Goal: Task Accomplishment & Management: Use online tool/utility

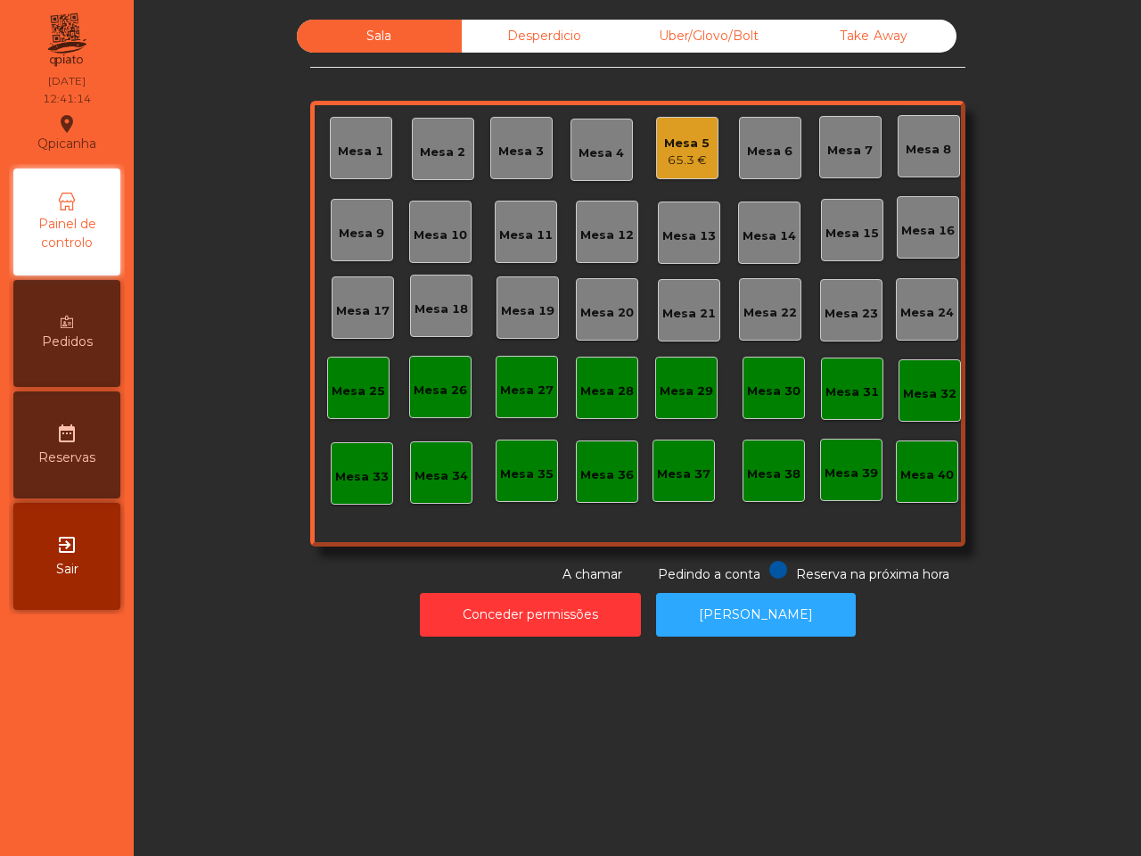
click at [839, 558] on div "Sala Desperdicio Uber/Glovo/Bolt Take Away Mesa 1 Mesa 2 Mesa 3 Mesa 4 Mesa 5 6…" at bounding box center [637, 302] width 655 height 564
click at [885, 37] on div "Take Away" at bounding box center [874, 36] width 165 height 33
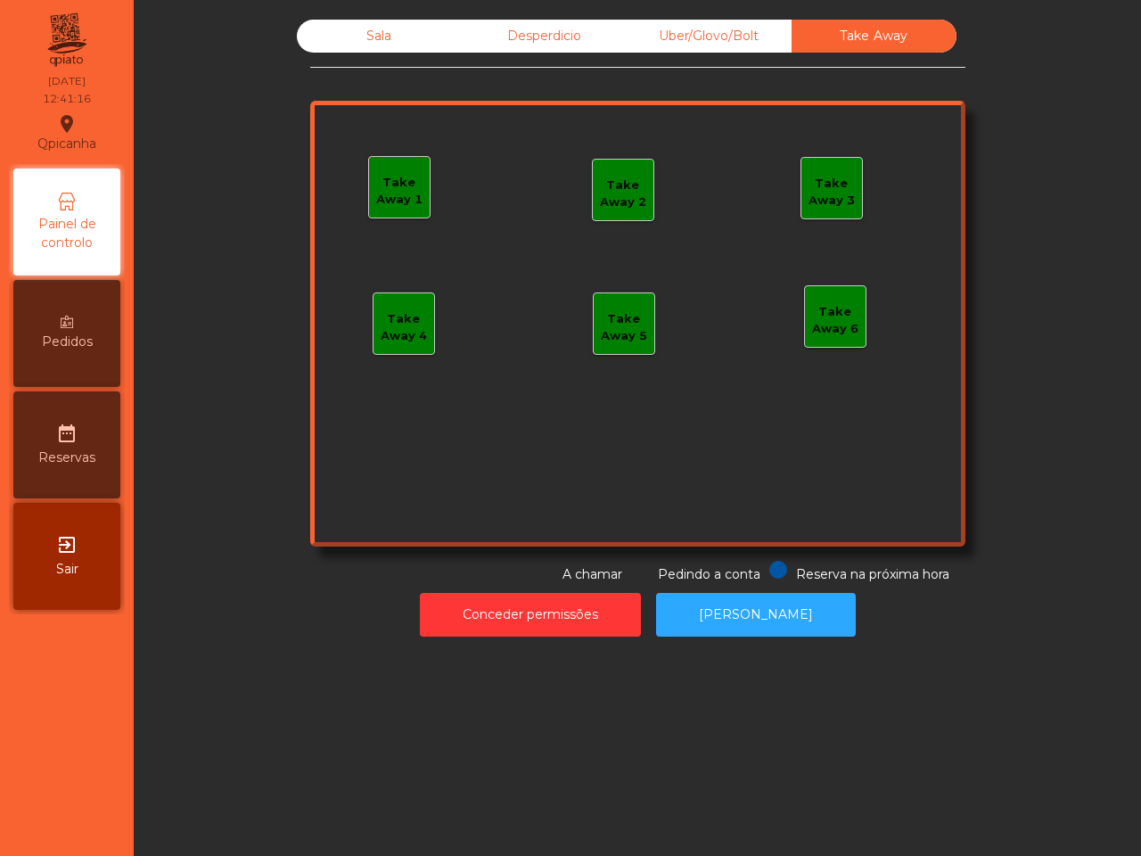
click at [394, 185] on div "Take Away 1" at bounding box center [399, 191] width 61 height 35
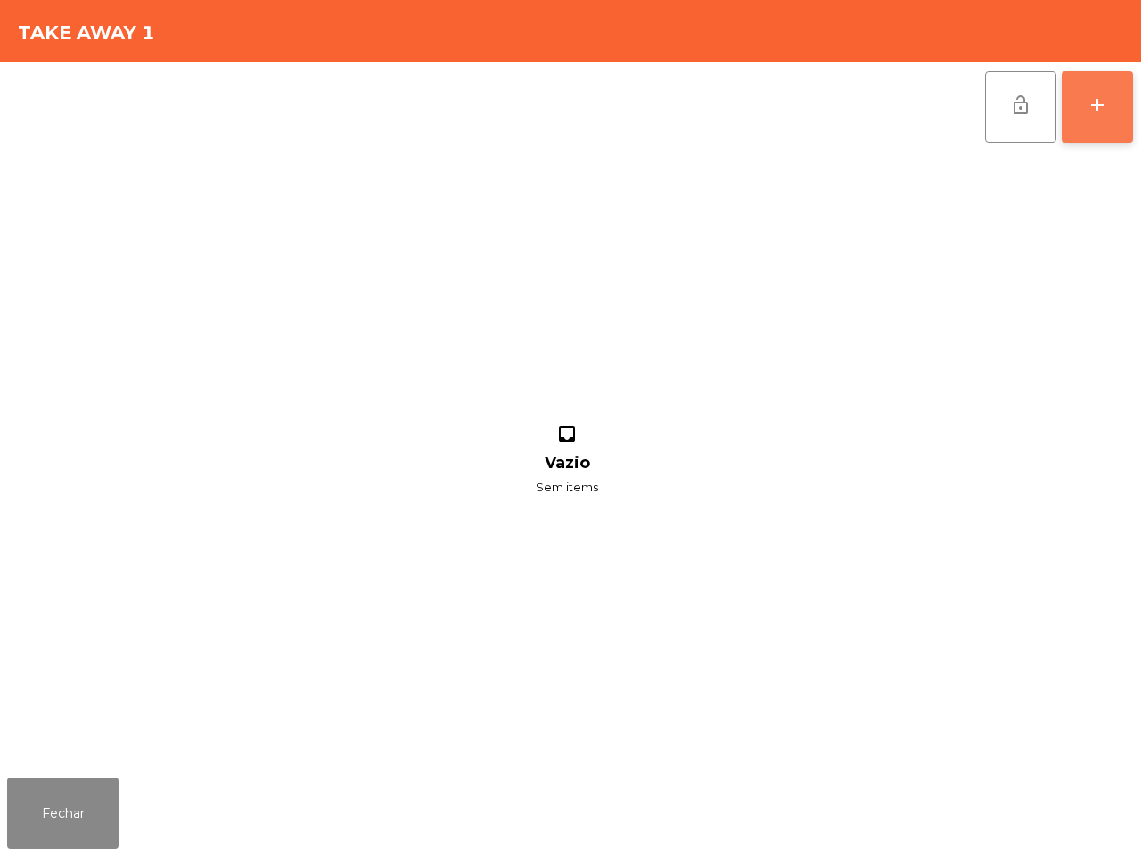
click at [1125, 104] on button "add" at bounding box center [1097, 106] width 71 height 71
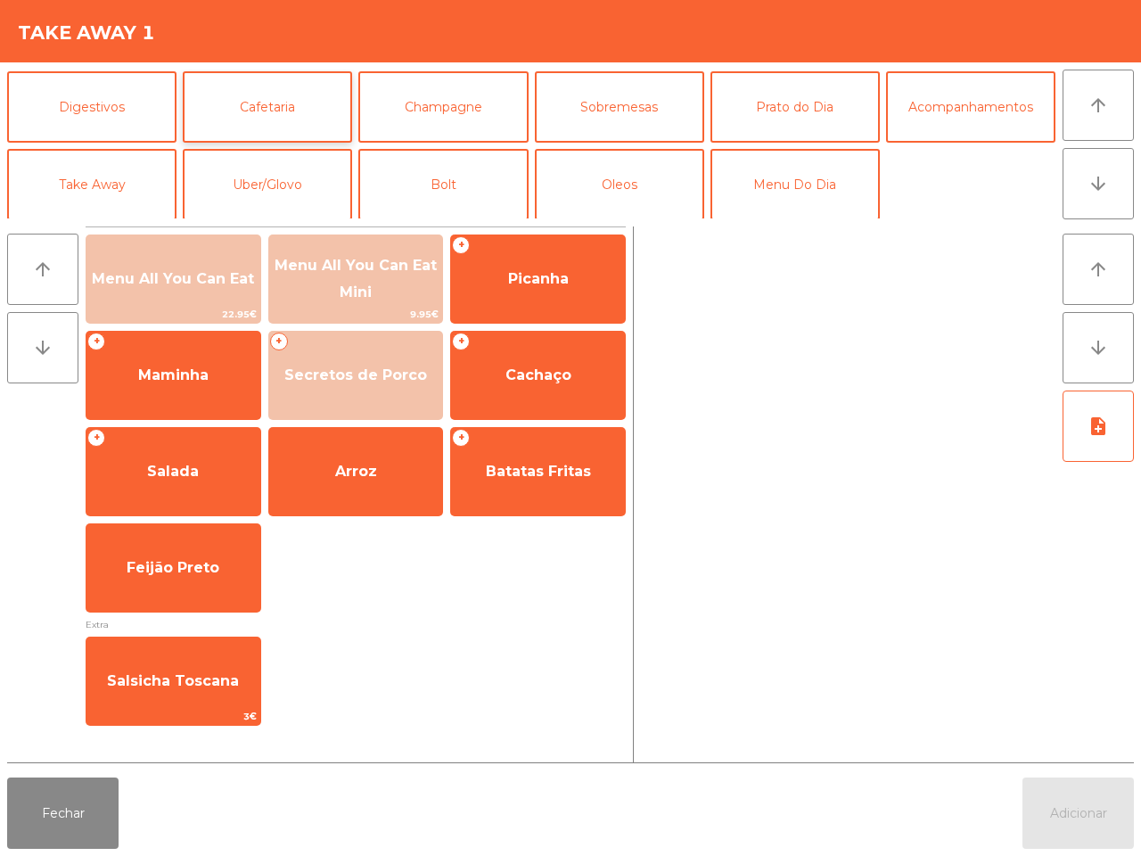
scroll to position [154, 0]
click at [107, 170] on button "Take Away" at bounding box center [91, 183] width 169 height 71
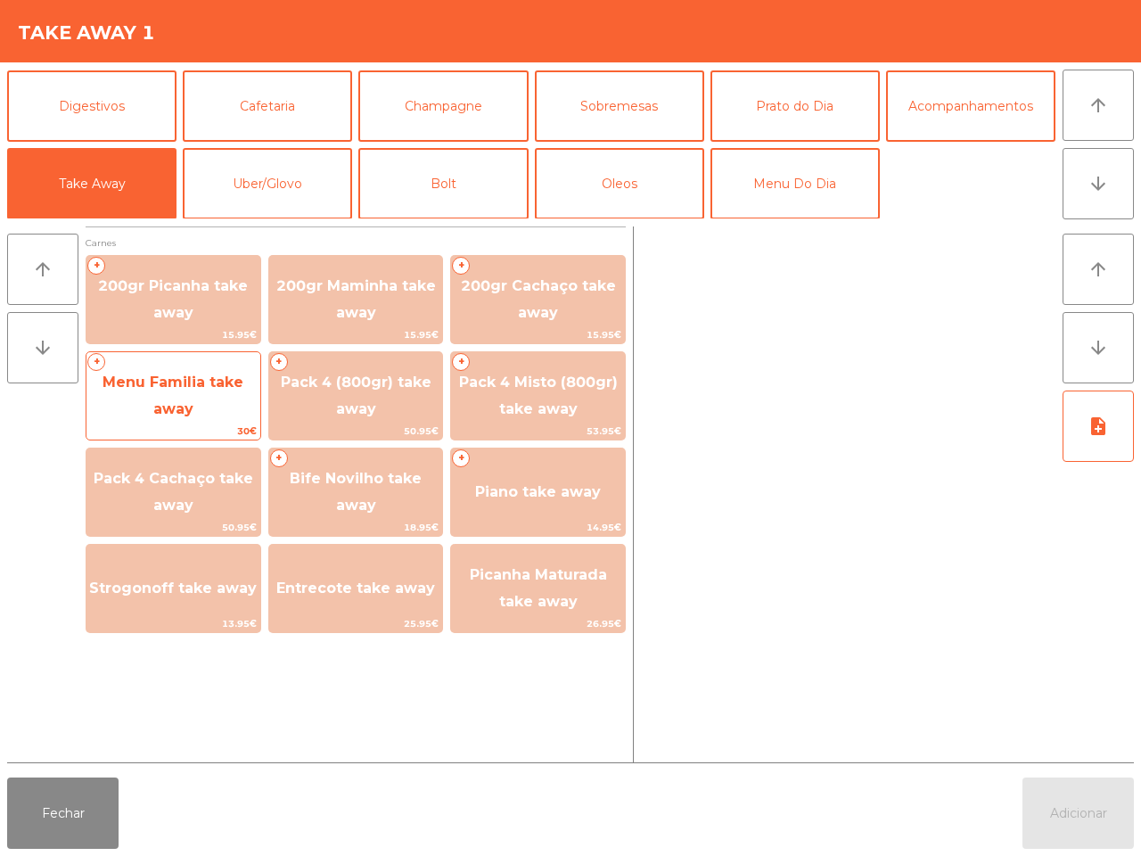
click at [230, 419] on span "Menu Familia take away" at bounding box center [173, 396] width 174 height 76
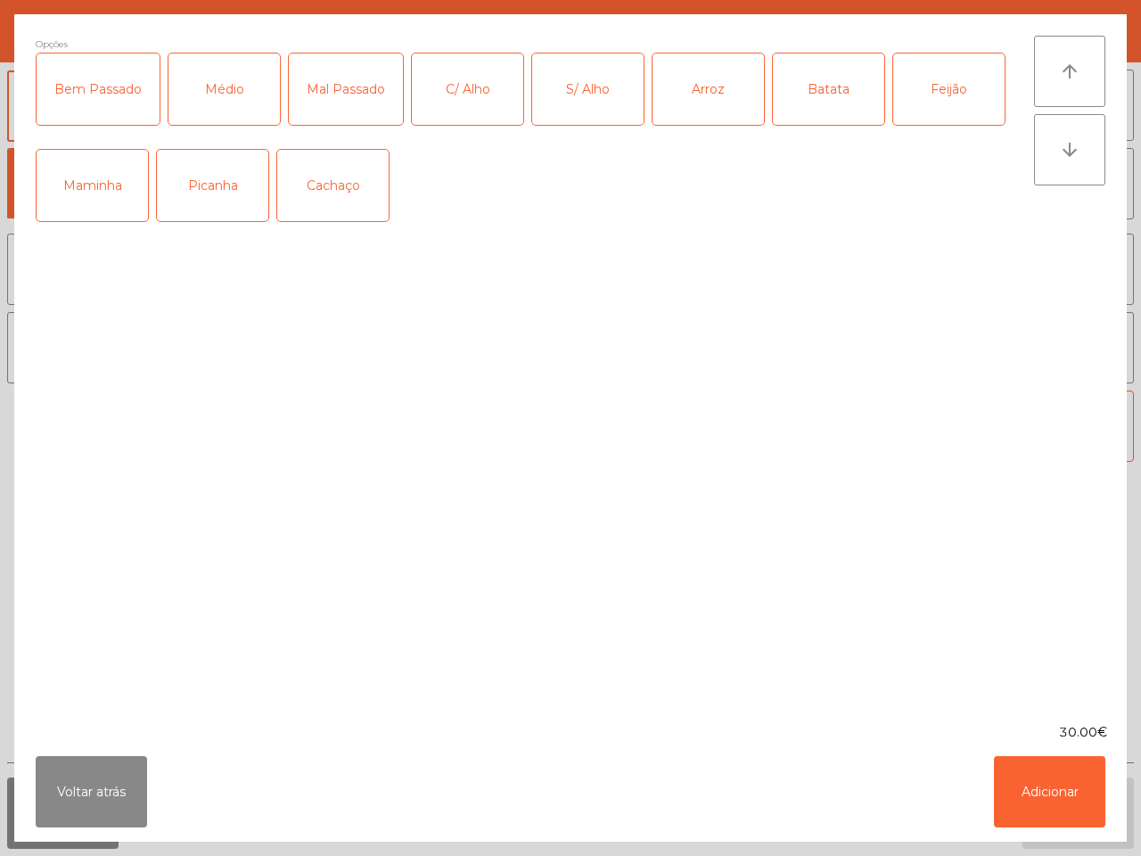
click at [197, 185] on div "Picanha" at bounding box center [212, 185] width 111 height 71
click at [237, 92] on div "Médio" at bounding box center [223, 88] width 111 height 71
click at [470, 98] on div "C/ Alho" at bounding box center [467, 88] width 111 height 71
click at [683, 94] on div "Arroz" at bounding box center [707, 88] width 111 height 71
click at [803, 94] on div "Batata" at bounding box center [828, 88] width 111 height 71
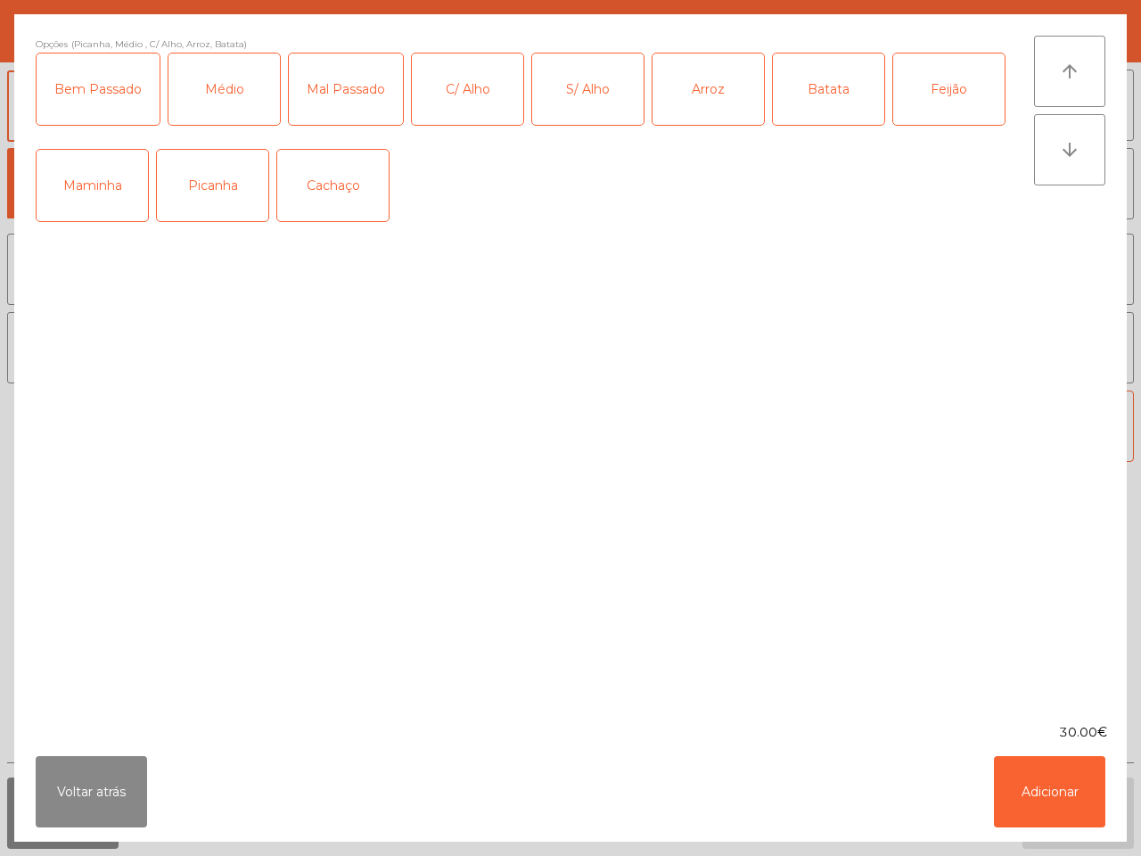
click at [954, 85] on div "Feijão" at bounding box center [948, 88] width 111 height 71
click at [1061, 786] on button "Adicionar" at bounding box center [1049, 791] width 111 height 71
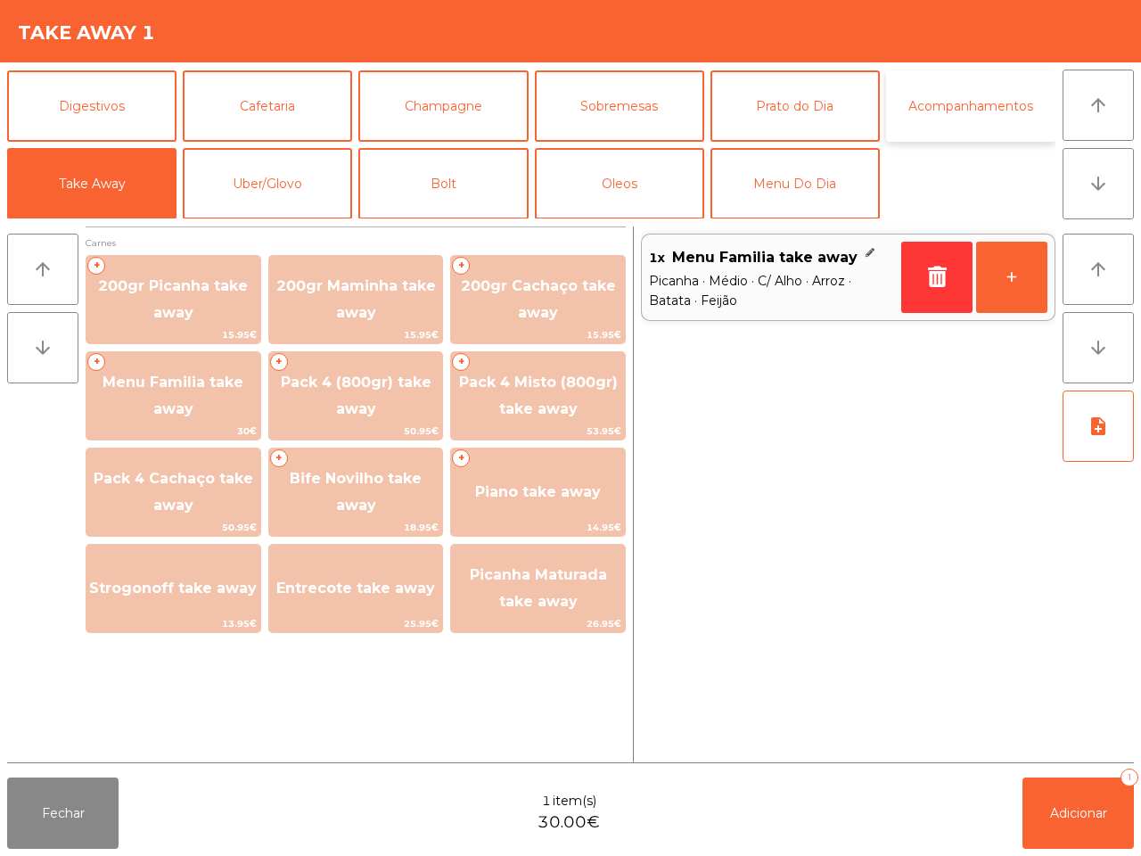
click at [970, 127] on button "Acompanhamentos" at bounding box center [970, 105] width 169 height 71
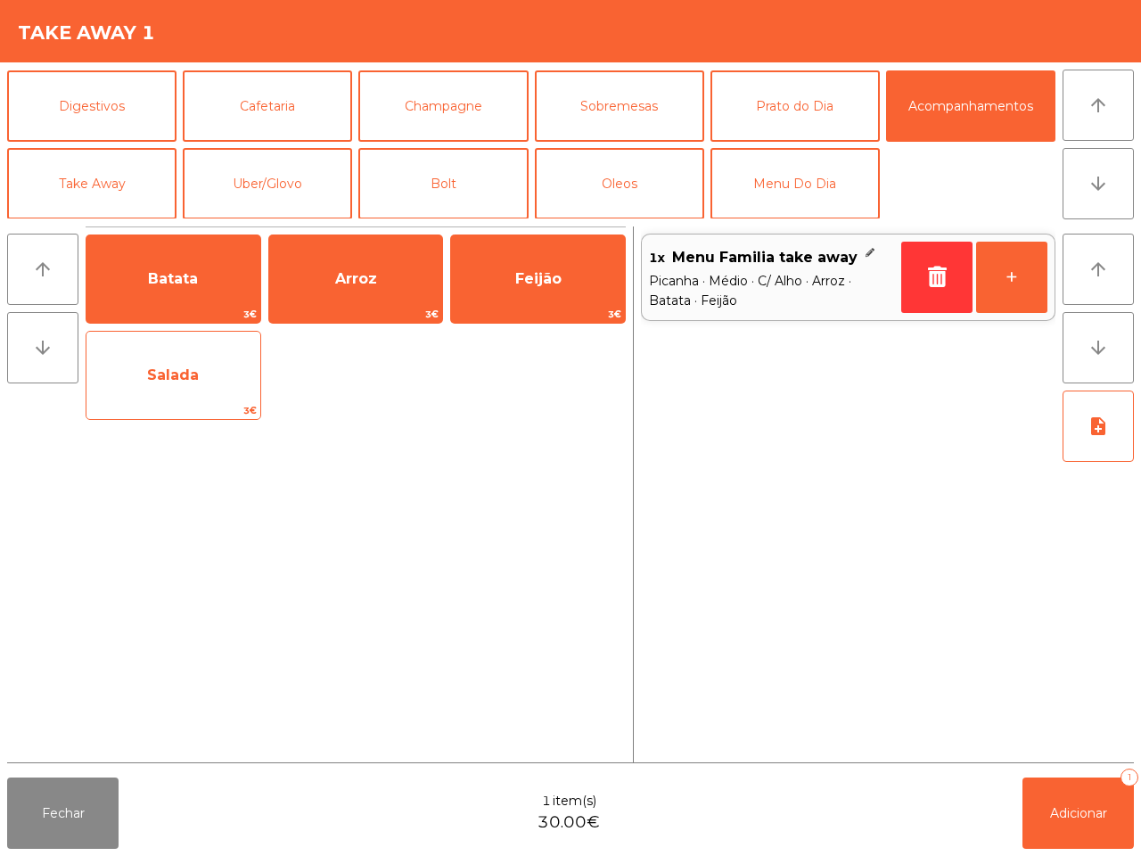
click at [185, 381] on span "Salada" at bounding box center [173, 374] width 52 height 17
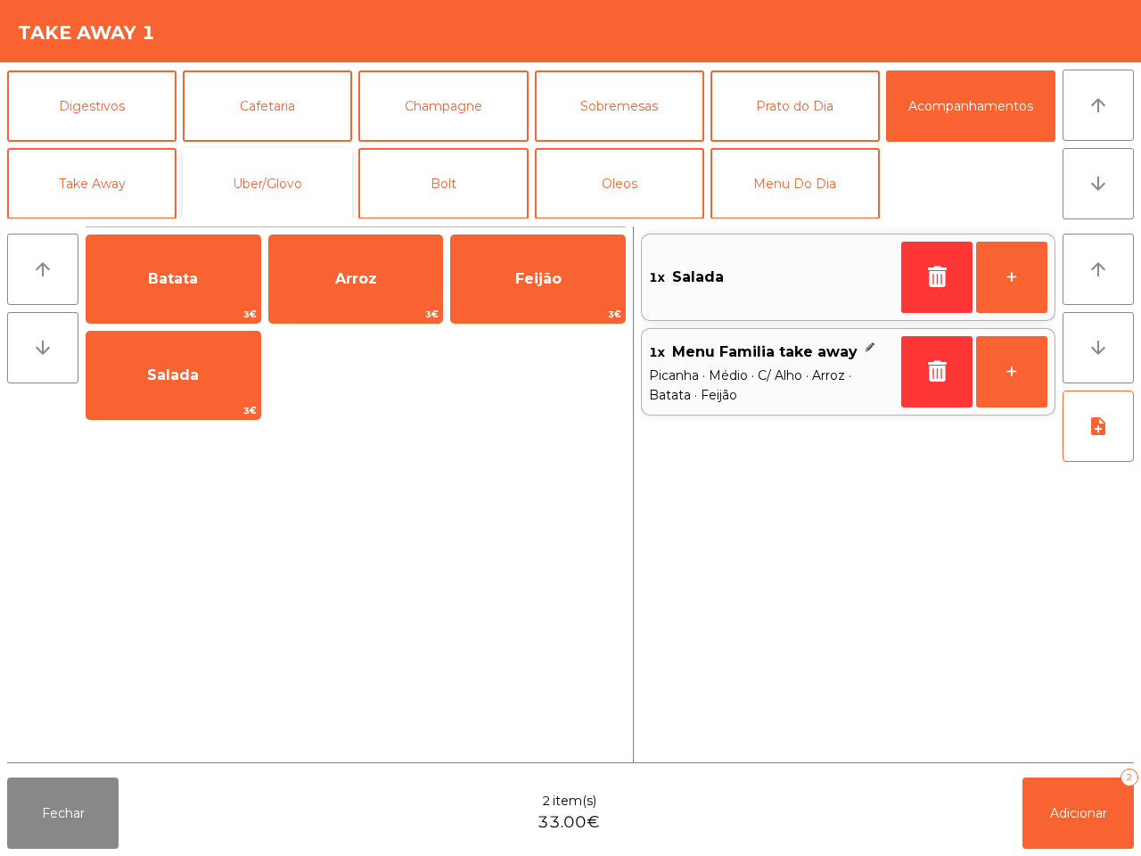
drag, startPoint x: 283, startPoint y: 166, endPoint x: 303, endPoint y: 185, distance: 27.8
click at [303, 185] on button "Uber/Glovo" at bounding box center [267, 183] width 169 height 71
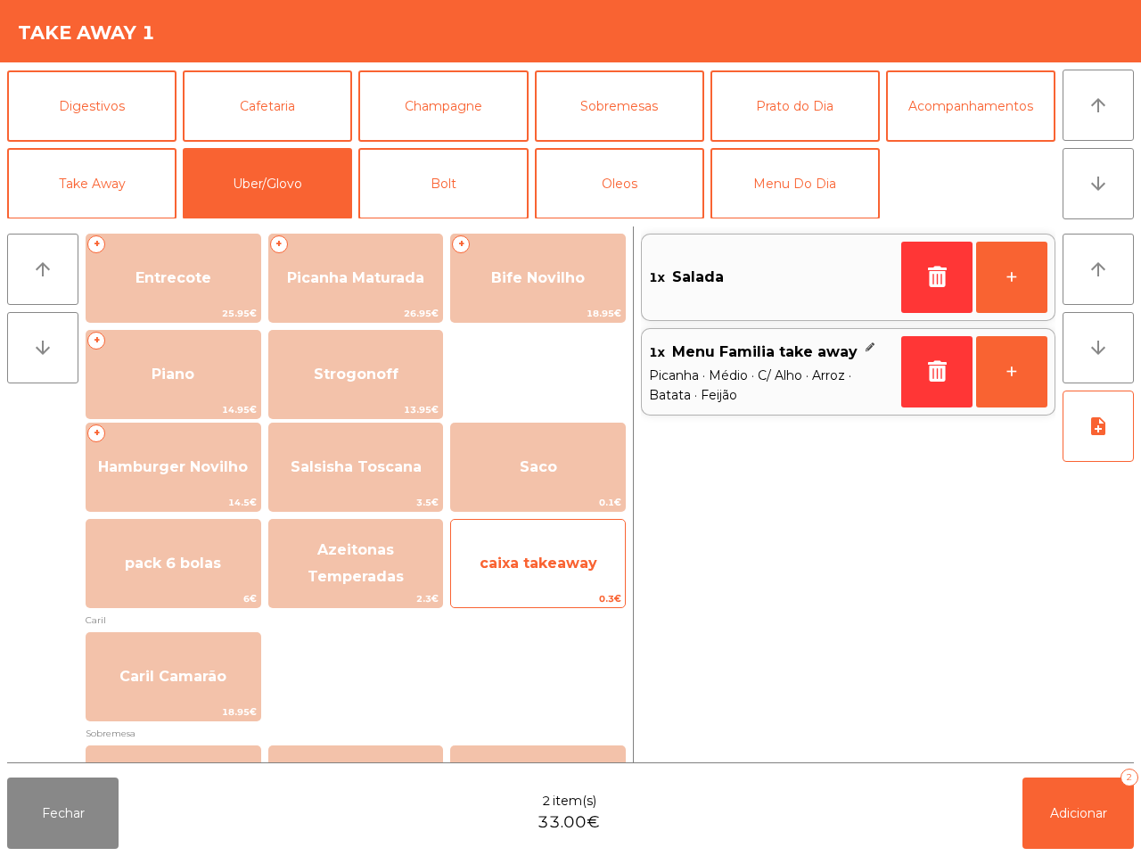
scroll to position [223, 0]
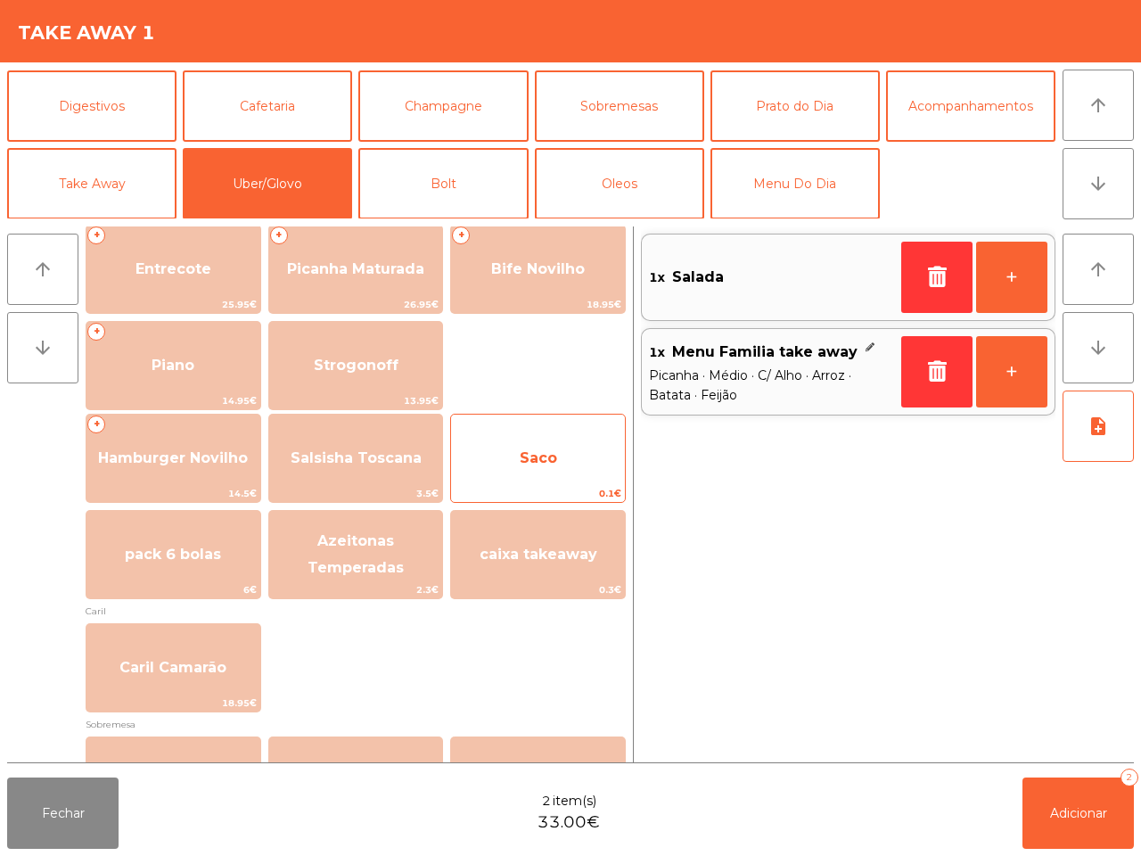
click at [562, 452] on span "Saco" at bounding box center [538, 458] width 174 height 48
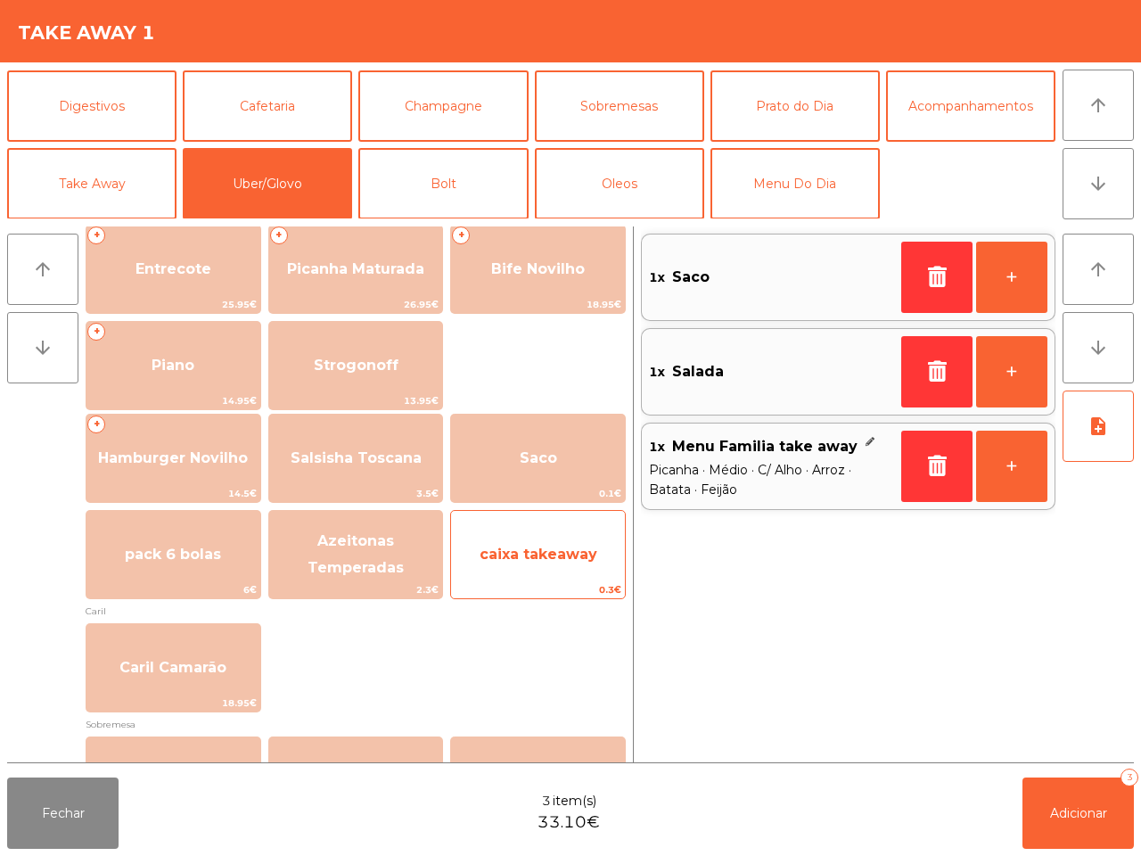
click at [570, 523] on div "caixa takeaway 0.3€" at bounding box center [538, 554] width 176 height 89
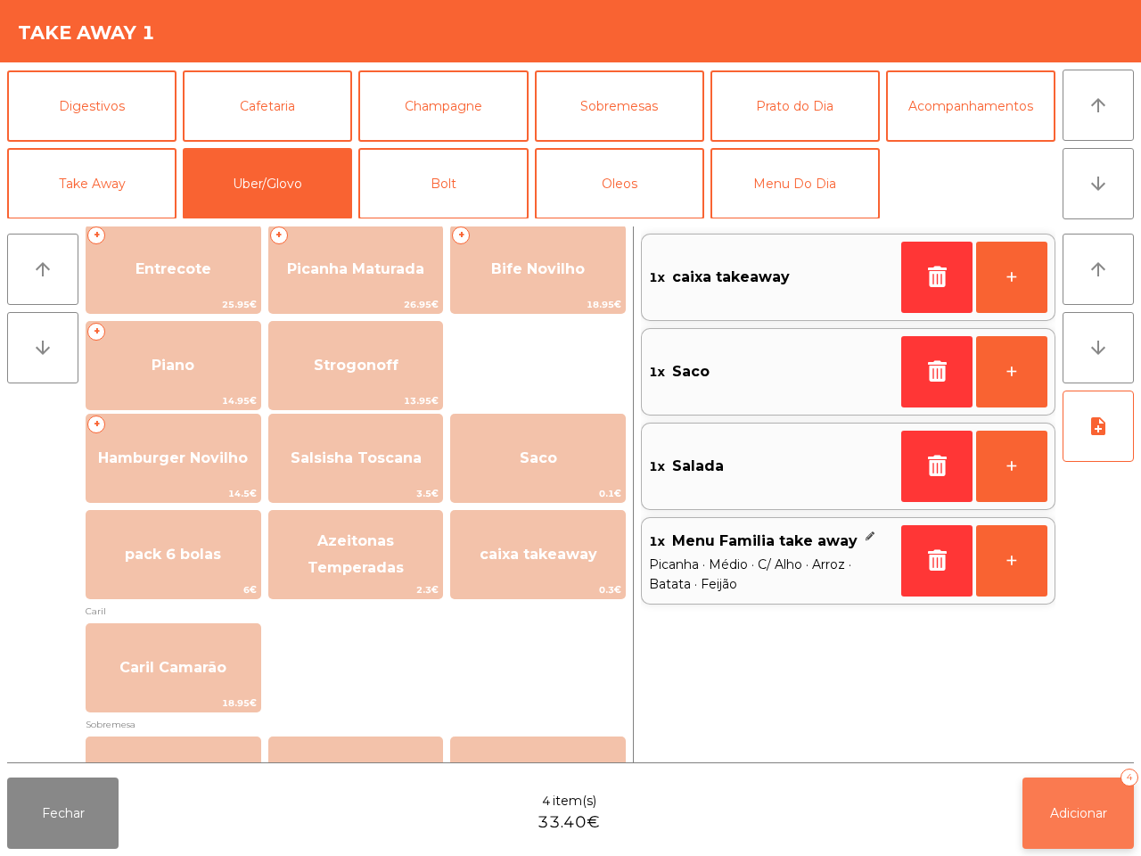
click at [1108, 814] on button "Adicionar 4" at bounding box center [1077, 812] width 111 height 71
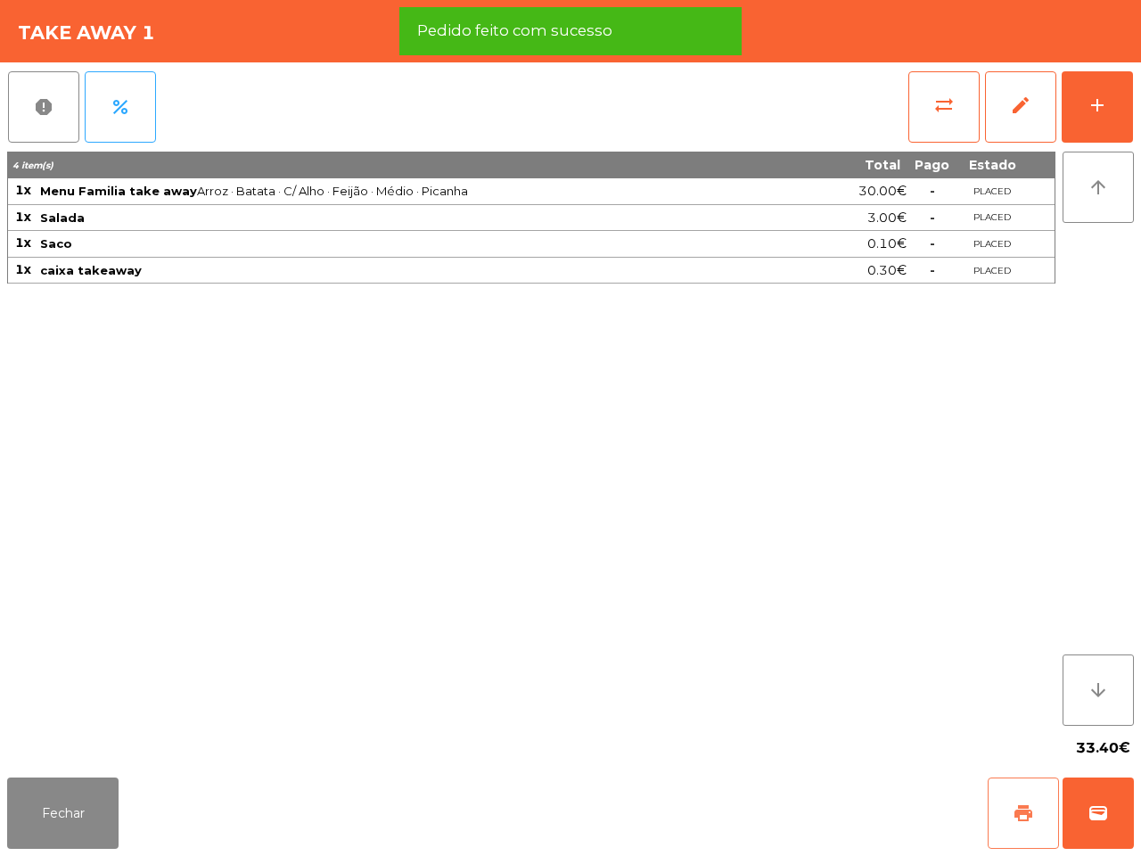
click at [1001, 832] on button "print" at bounding box center [1023, 812] width 71 height 71
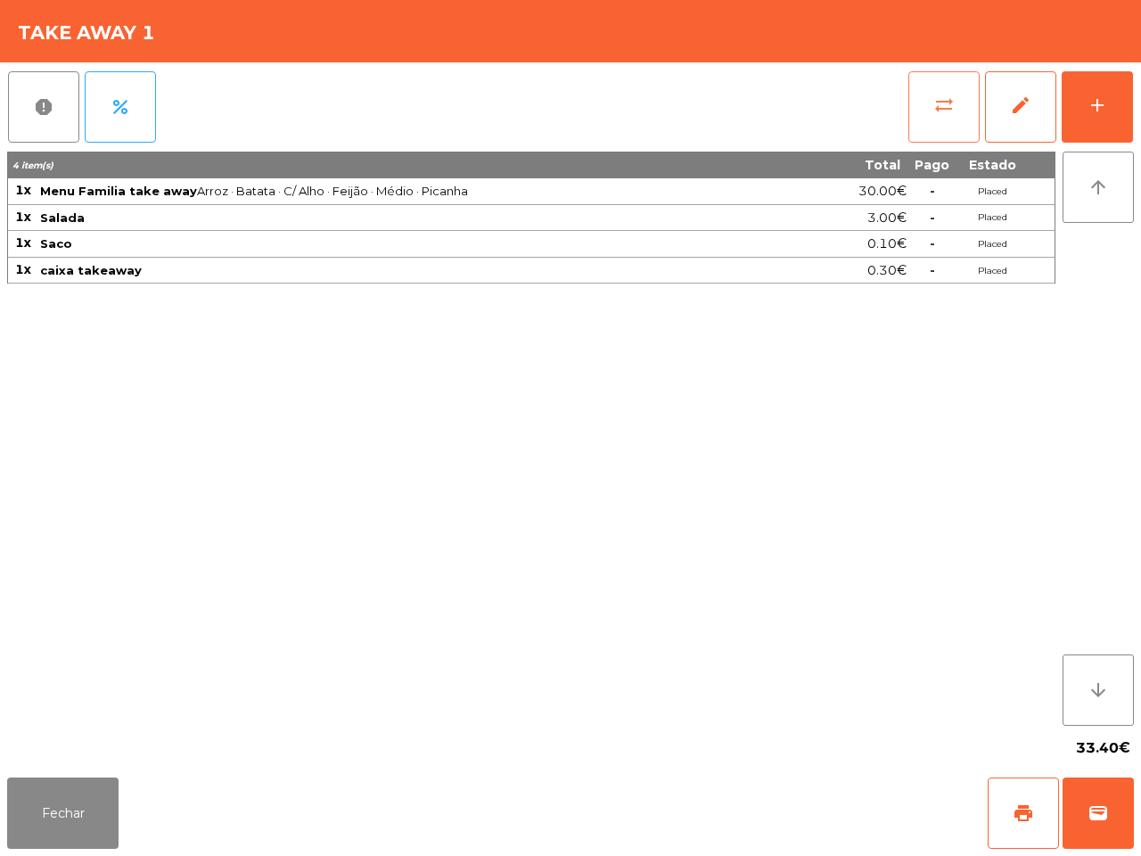
click at [923, 127] on button "sync_alt" at bounding box center [943, 106] width 71 height 71
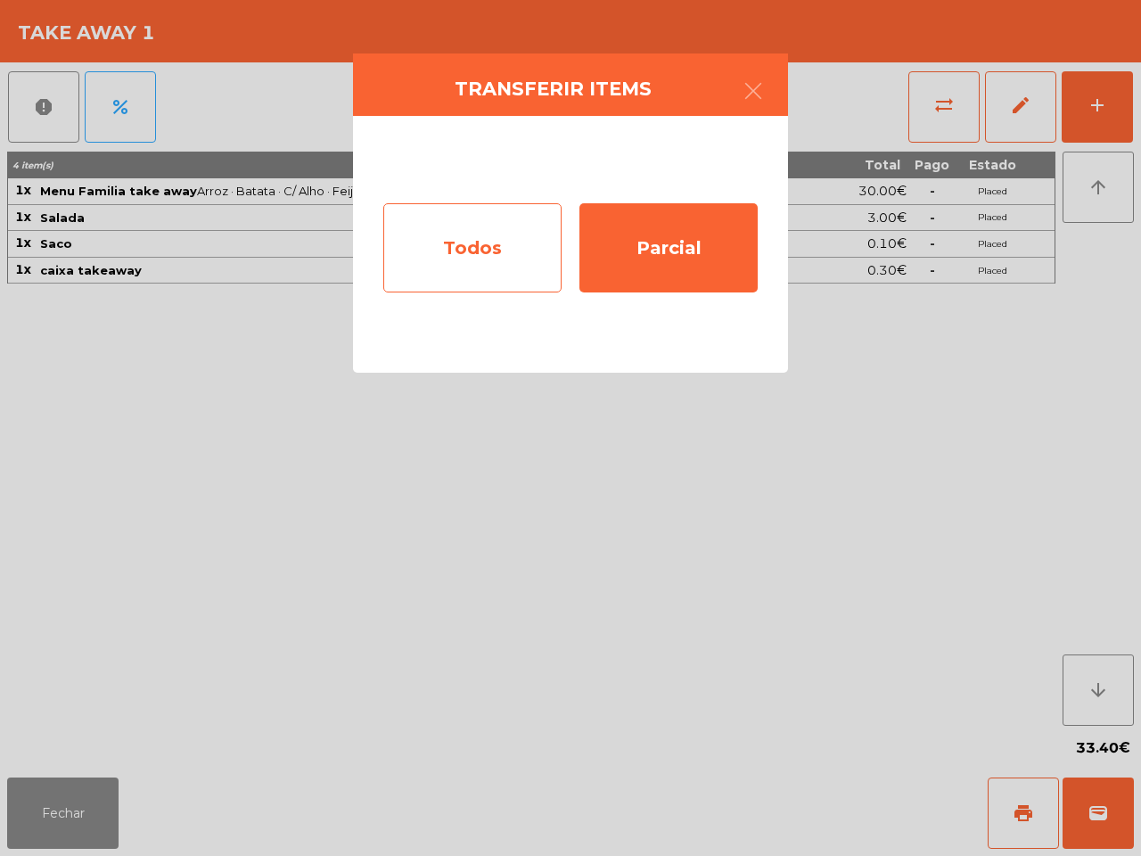
click at [452, 264] on div "Todos" at bounding box center [472, 247] width 178 height 89
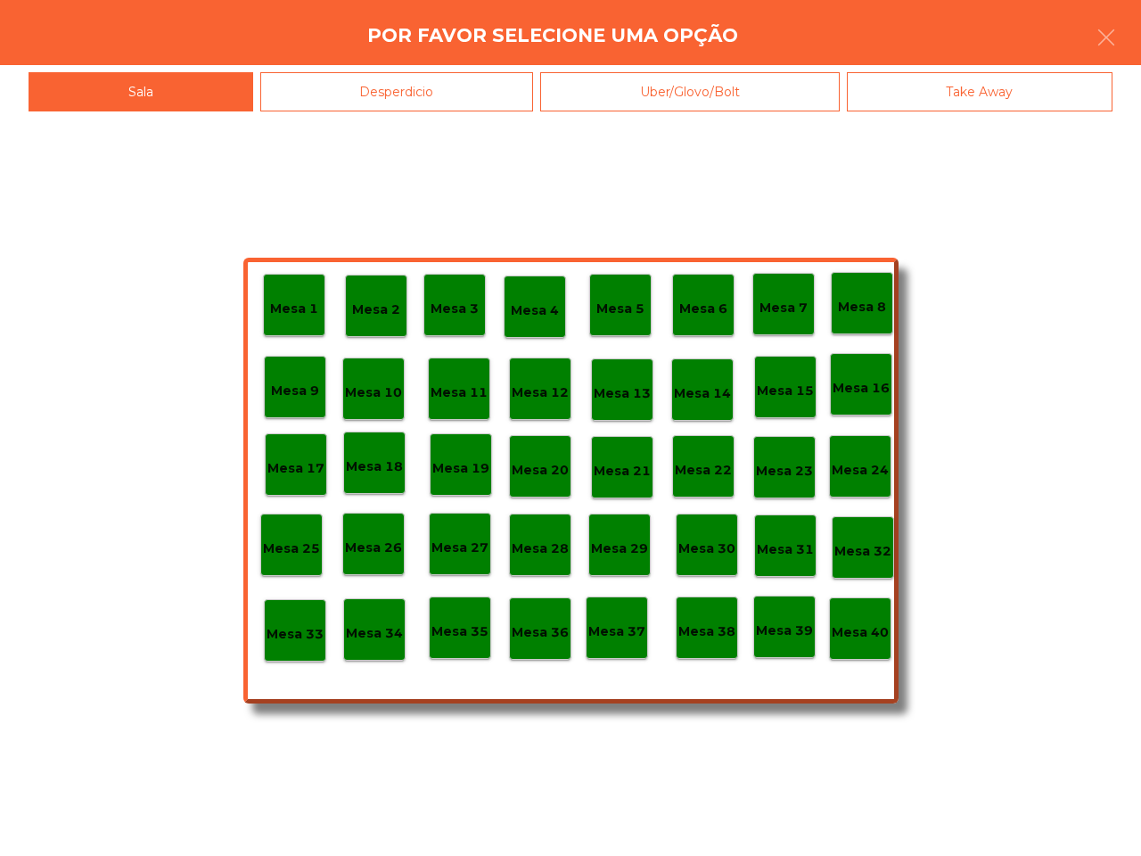
click at [874, 622] on p "Mesa 40" at bounding box center [860, 632] width 57 height 21
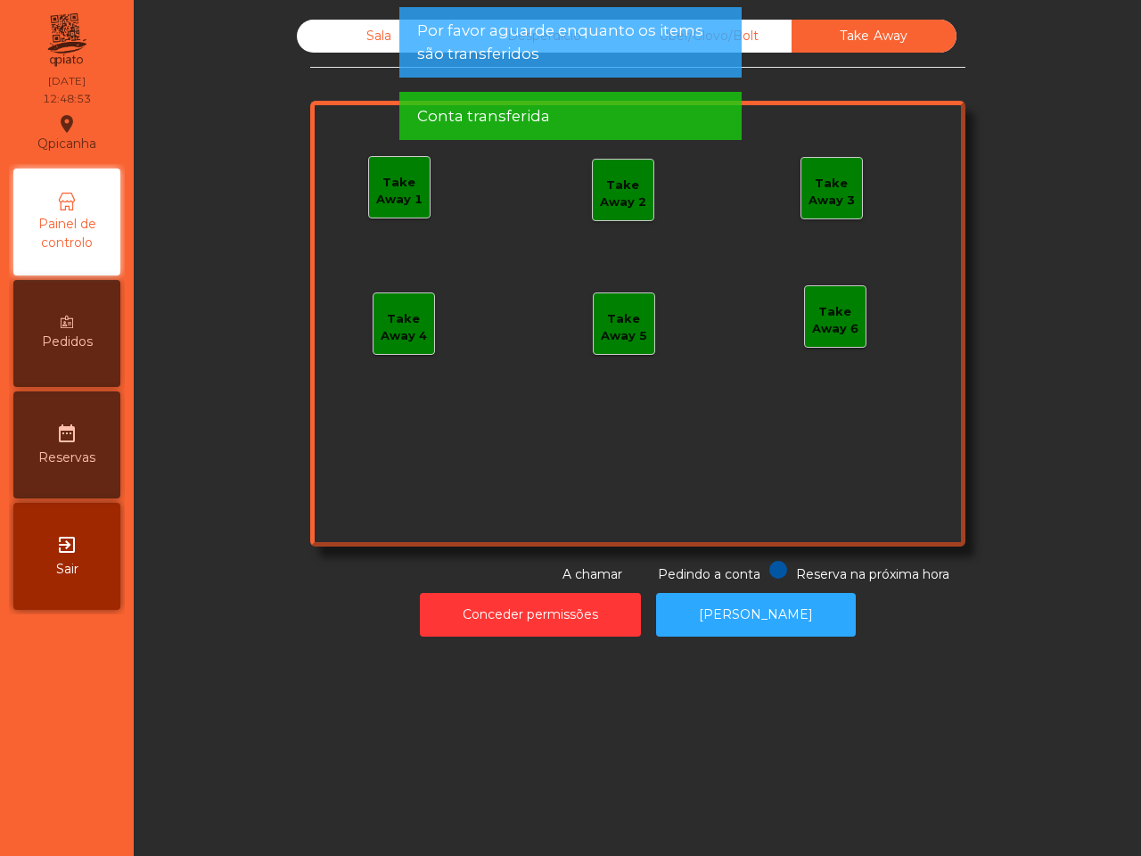
click at [759, 45] on div "Uber/Glovo/Bolt" at bounding box center [709, 36] width 165 height 33
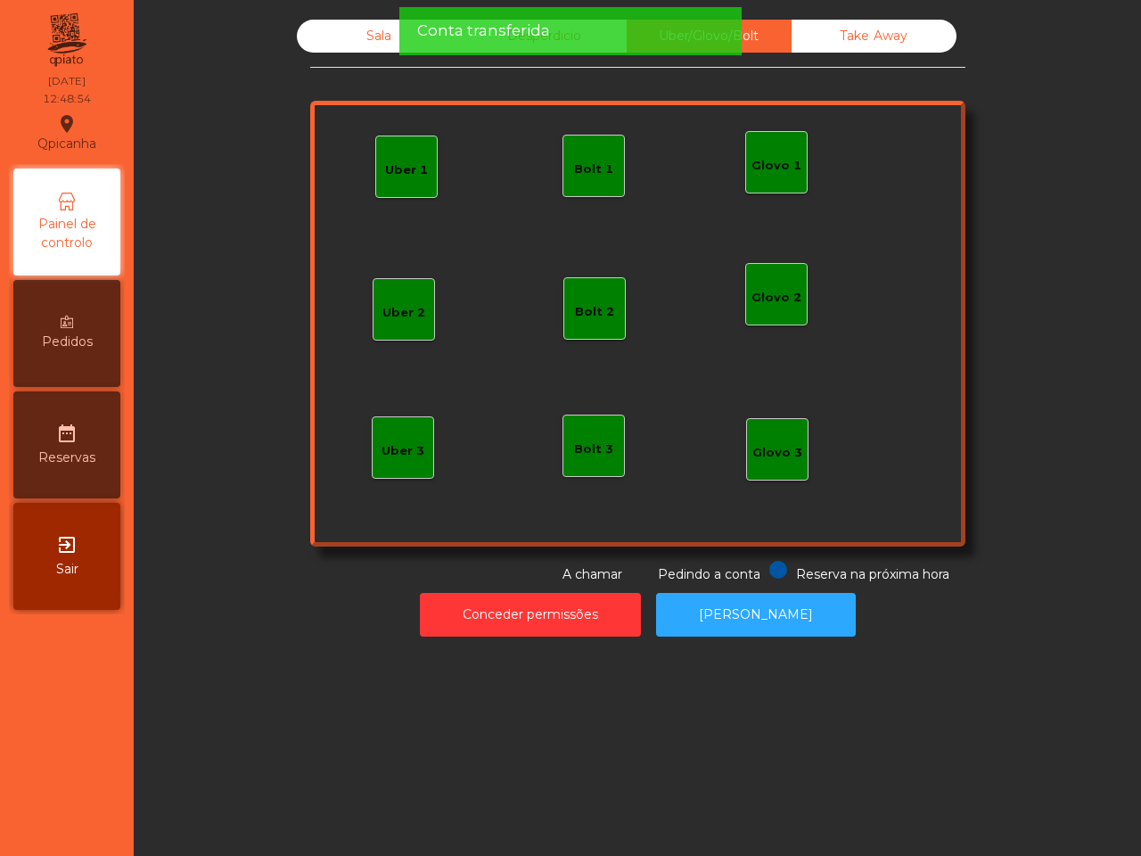
click at [539, 43] on div "Conta transferida" at bounding box center [570, 31] width 342 height 48
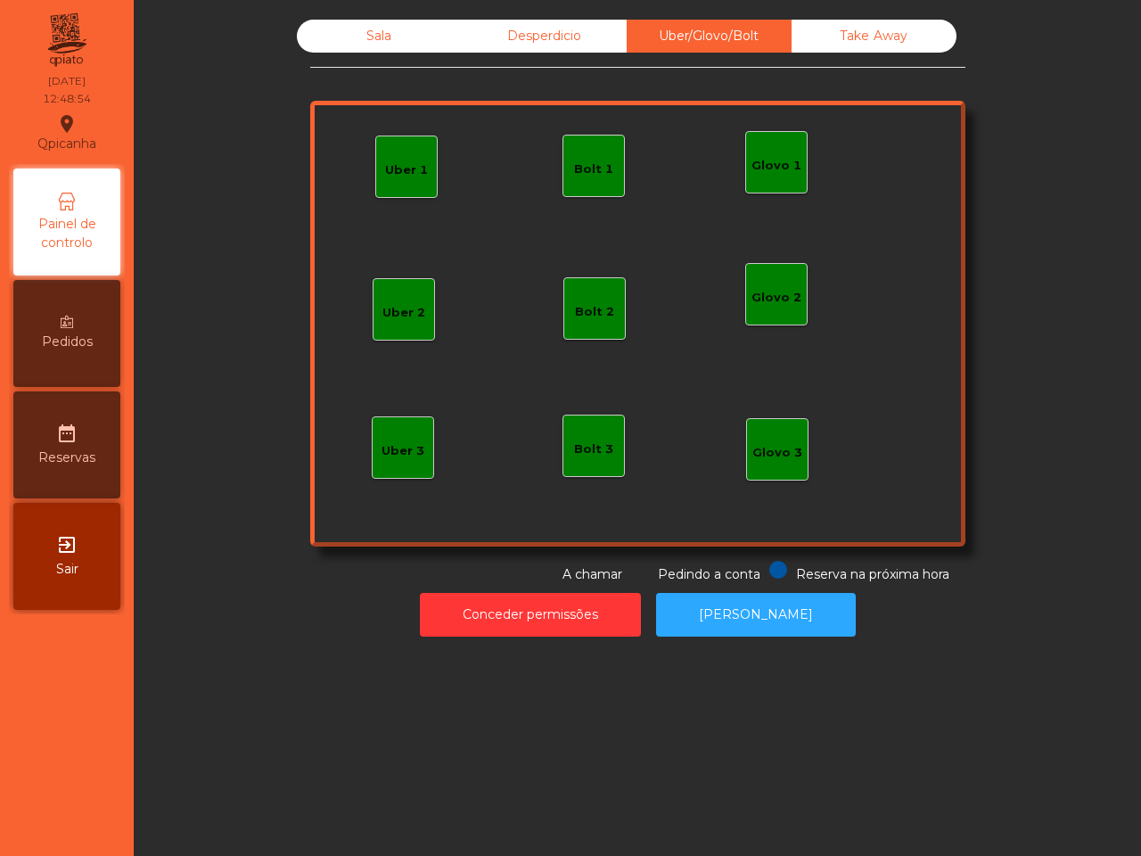
click at [550, 34] on div "Desperdicio" at bounding box center [544, 36] width 165 height 33
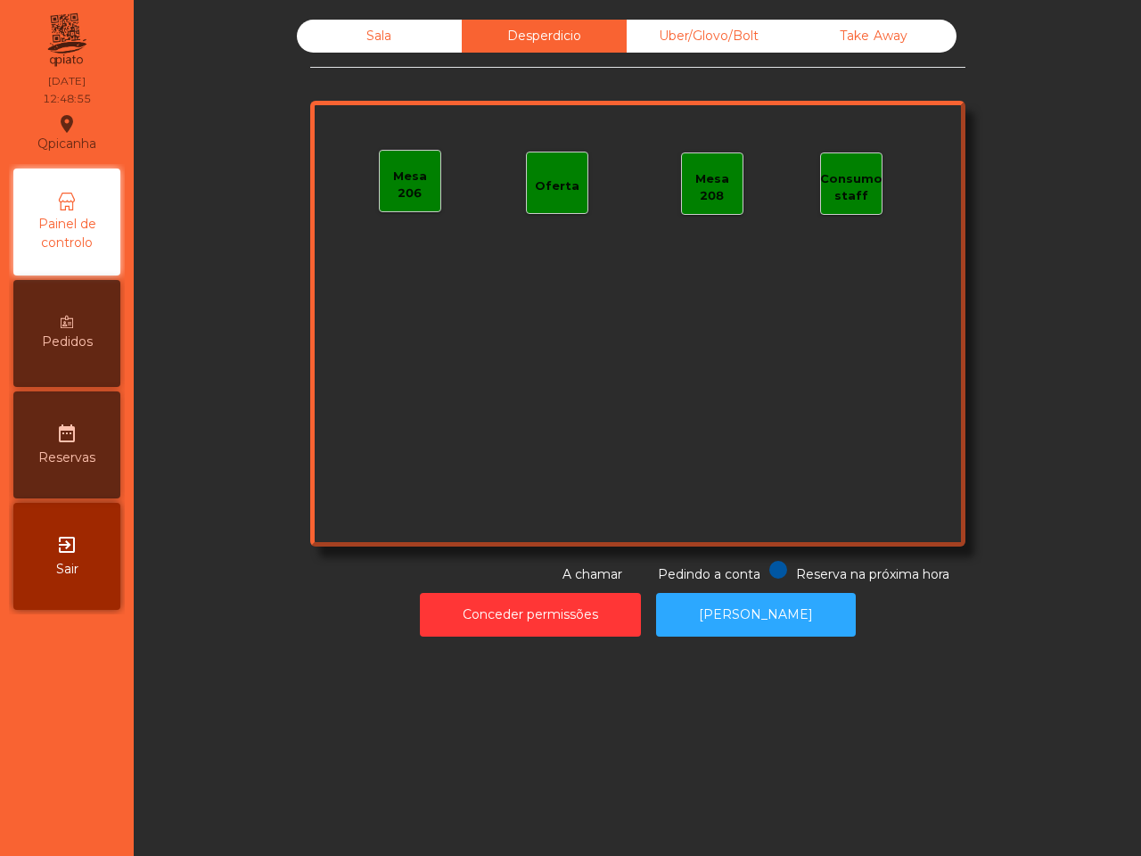
click at [435, 45] on div "Sala" at bounding box center [379, 36] width 165 height 33
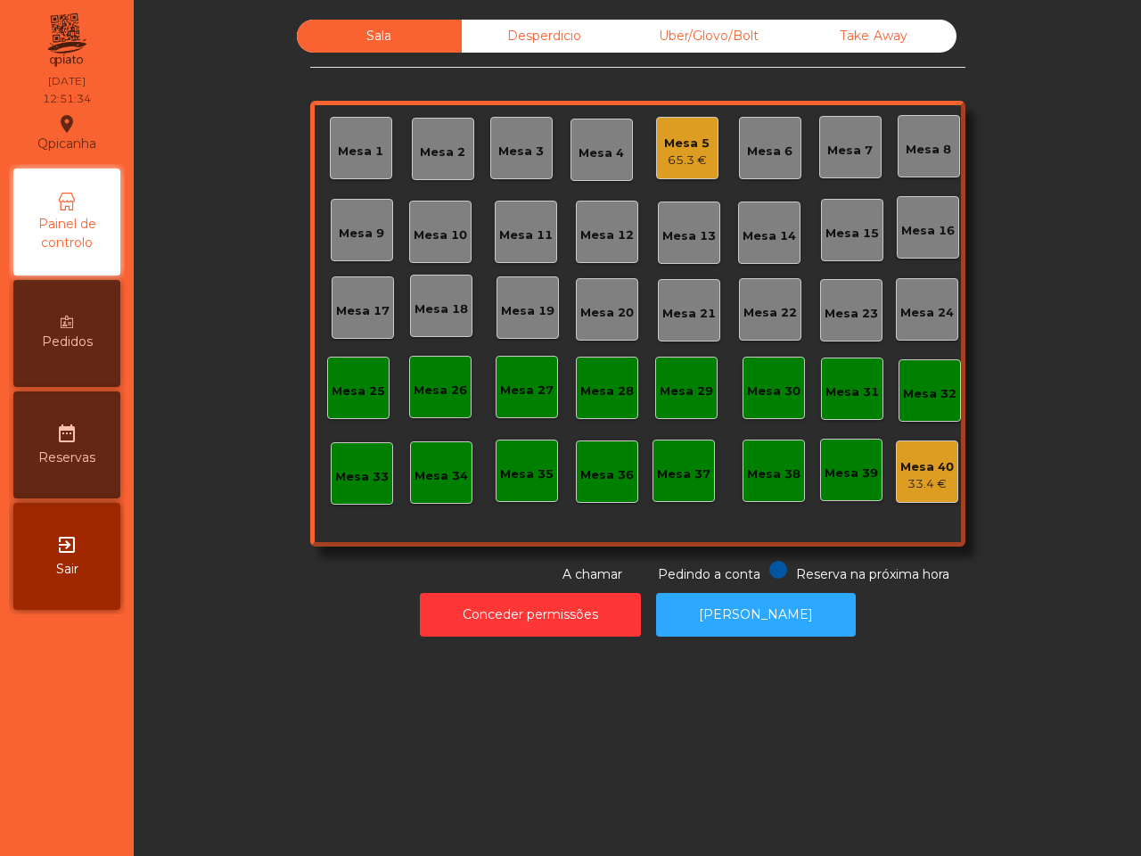
click at [337, 51] on div "Sala" at bounding box center [379, 36] width 165 height 33
click at [683, 47] on div "Uber/Glovo/Bolt" at bounding box center [709, 36] width 165 height 33
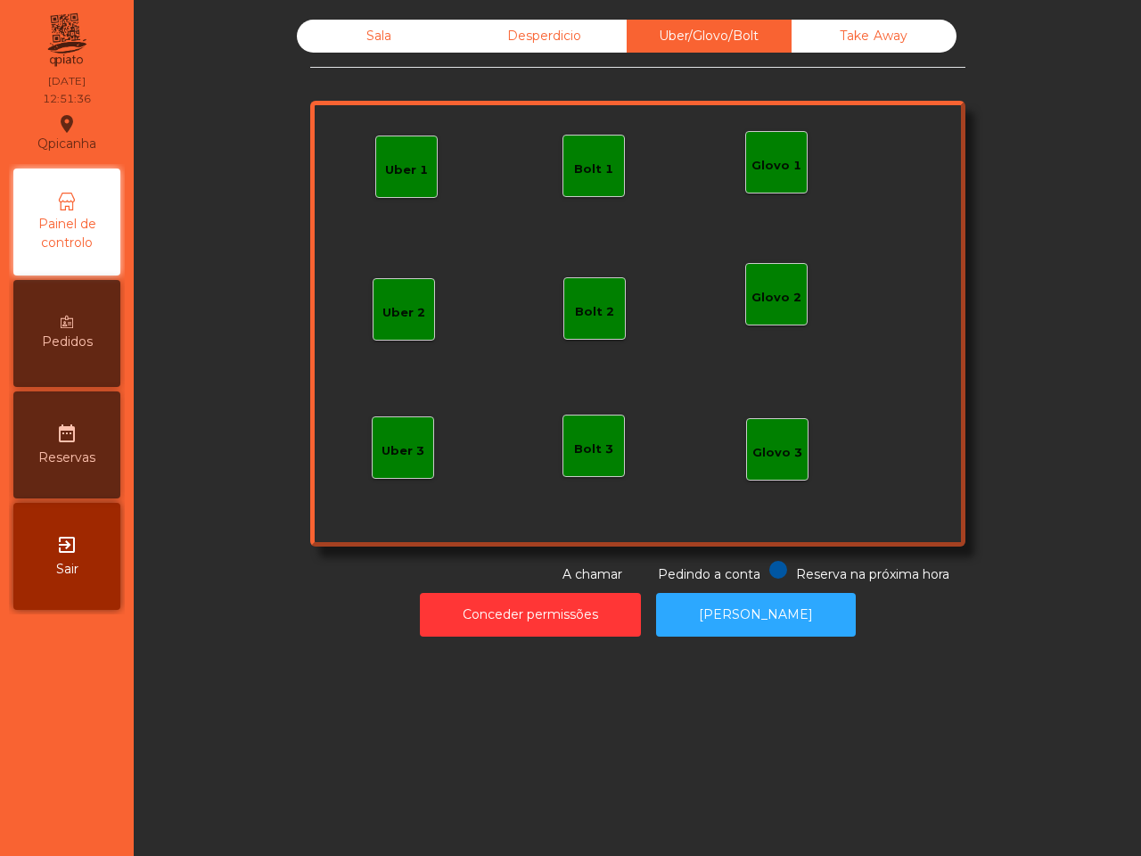
click at [578, 161] on div "Bolt 1" at bounding box center [593, 169] width 39 height 18
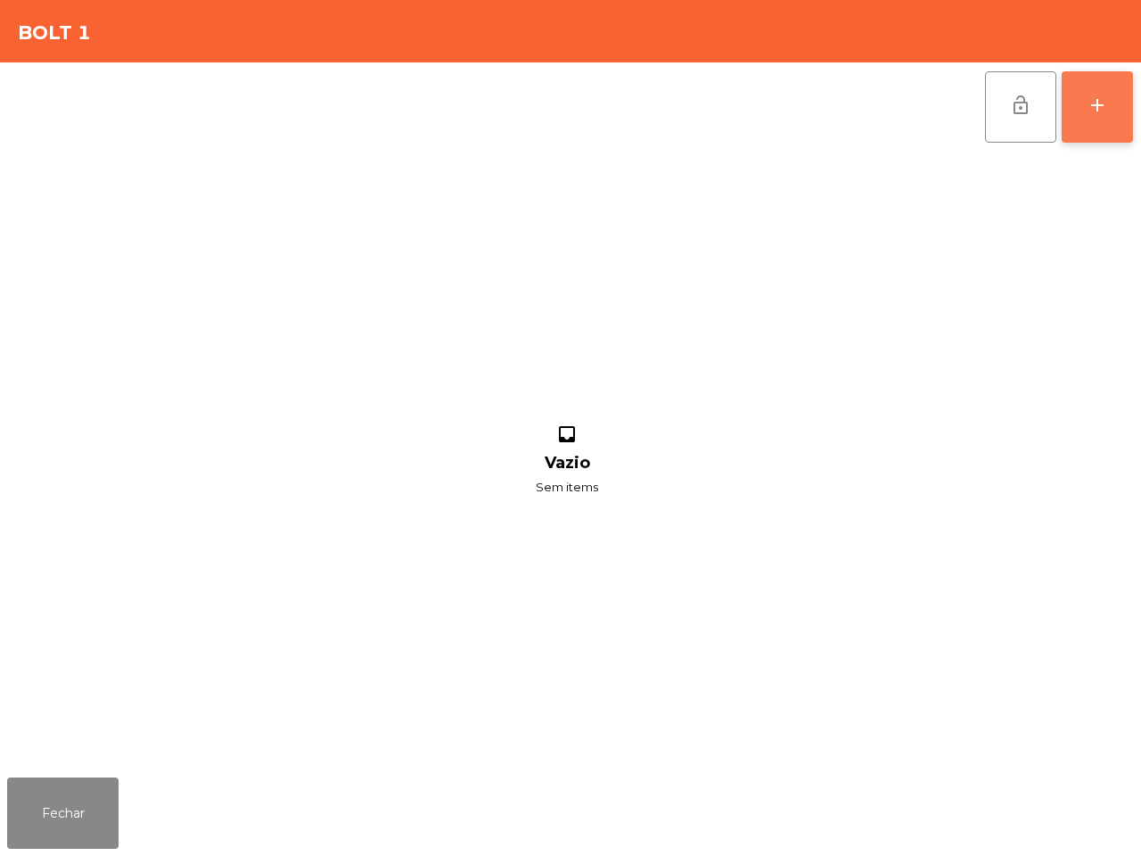
click at [1110, 107] on button "add" at bounding box center [1097, 106] width 71 height 71
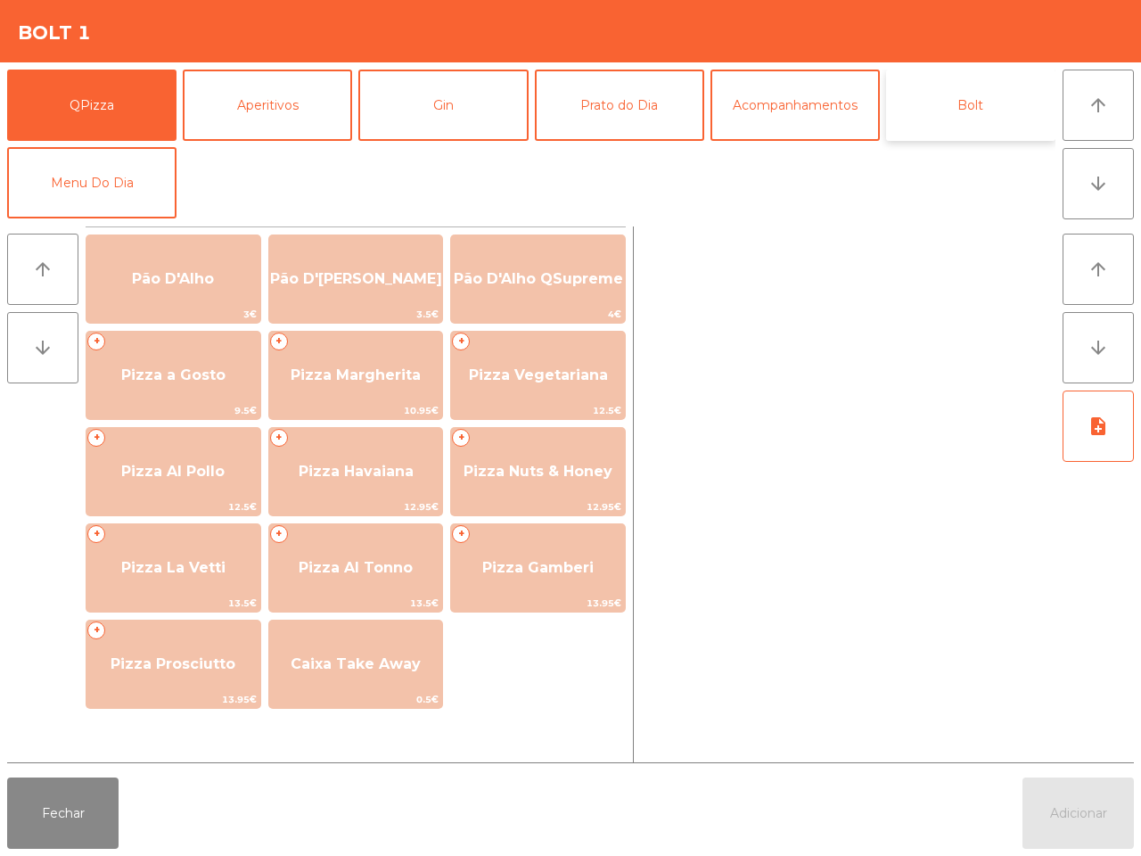
click at [940, 105] on button "Bolt" at bounding box center [970, 105] width 169 height 71
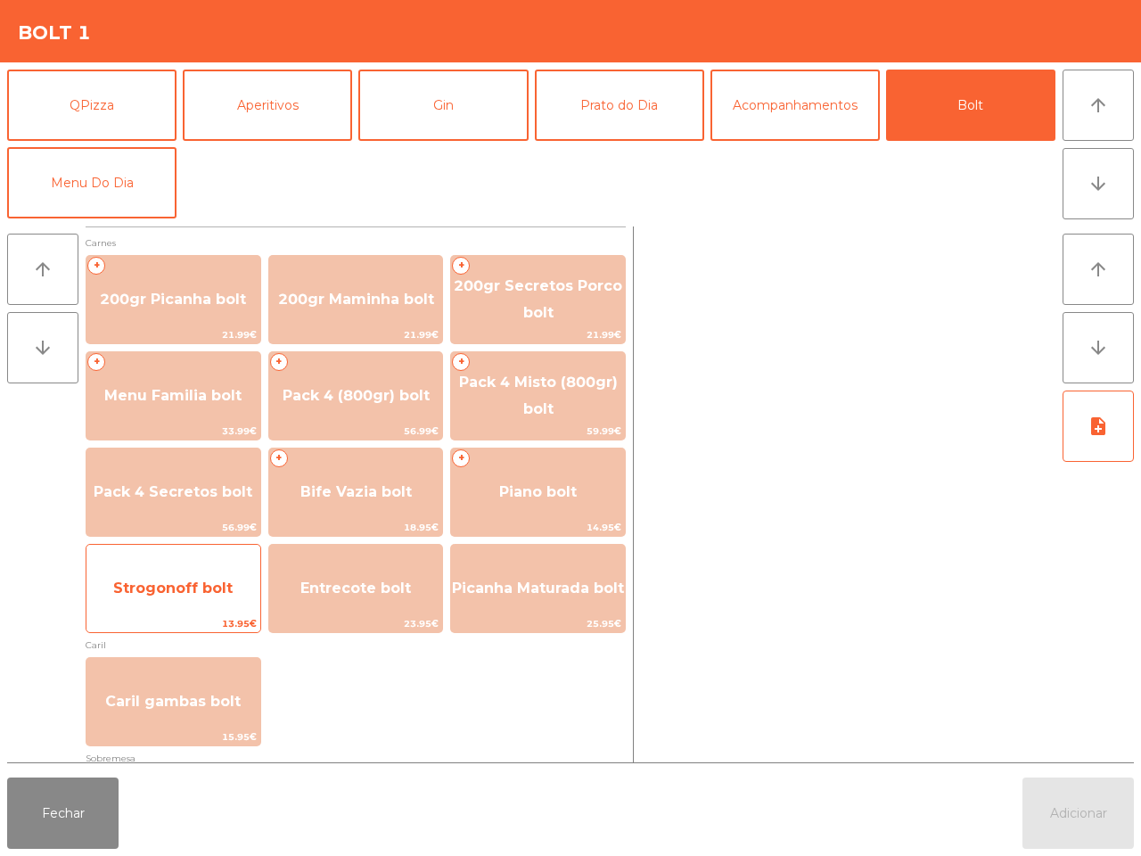
click at [203, 591] on span "Strogonoff bolt" at bounding box center [172, 587] width 119 height 17
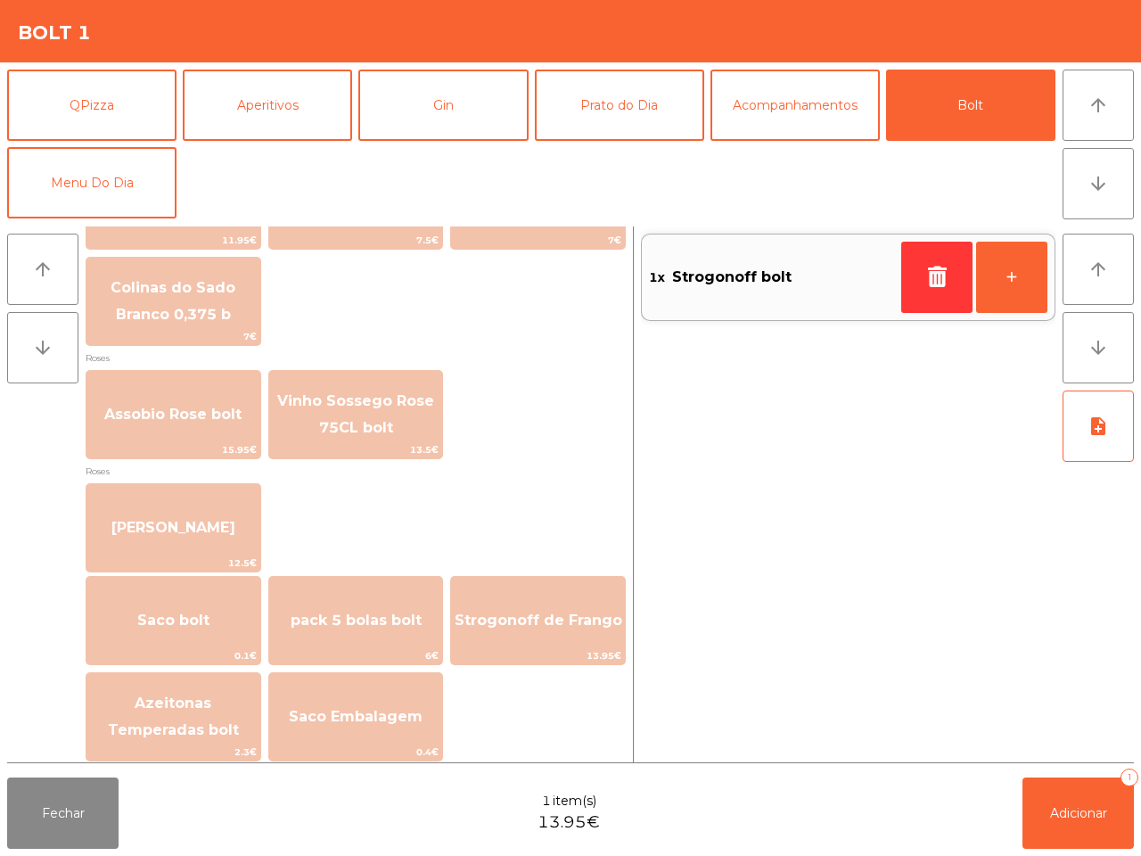
scroll to position [2030, 0]
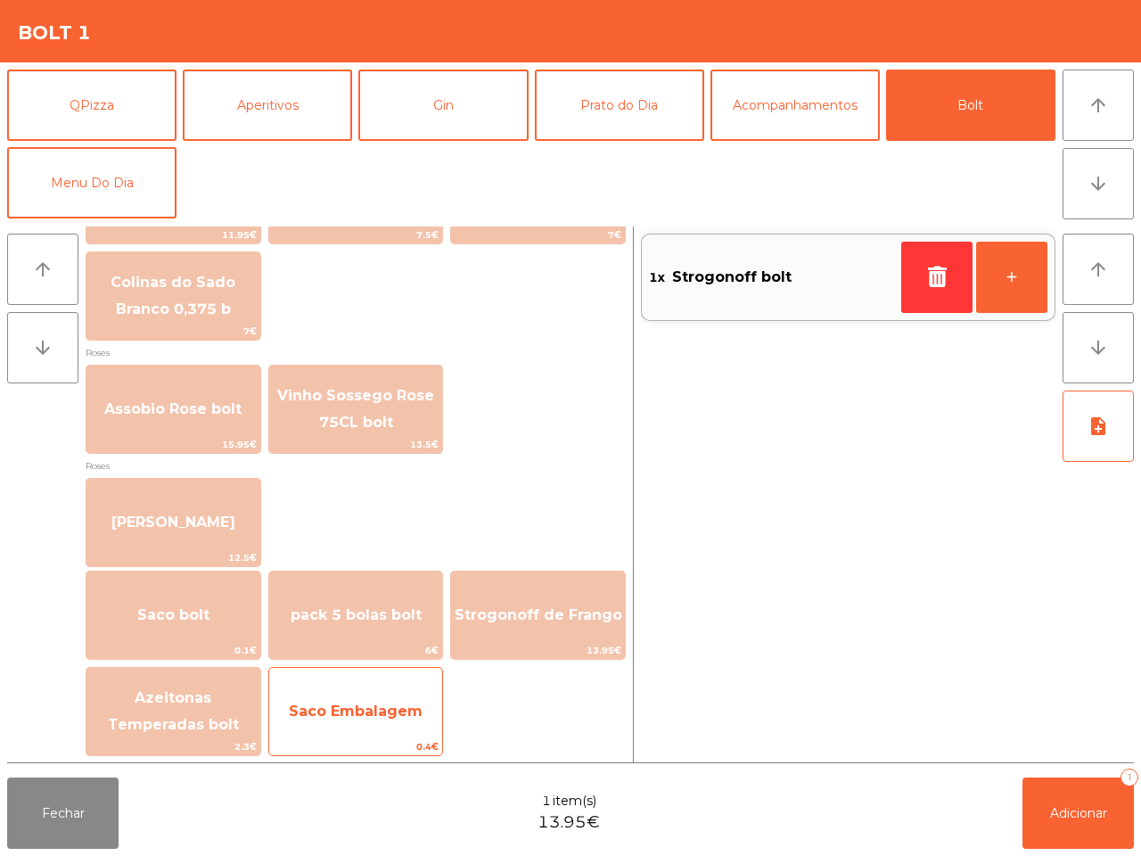
click at [398, 702] on span "Saco Embalagem" at bounding box center [356, 710] width 134 height 17
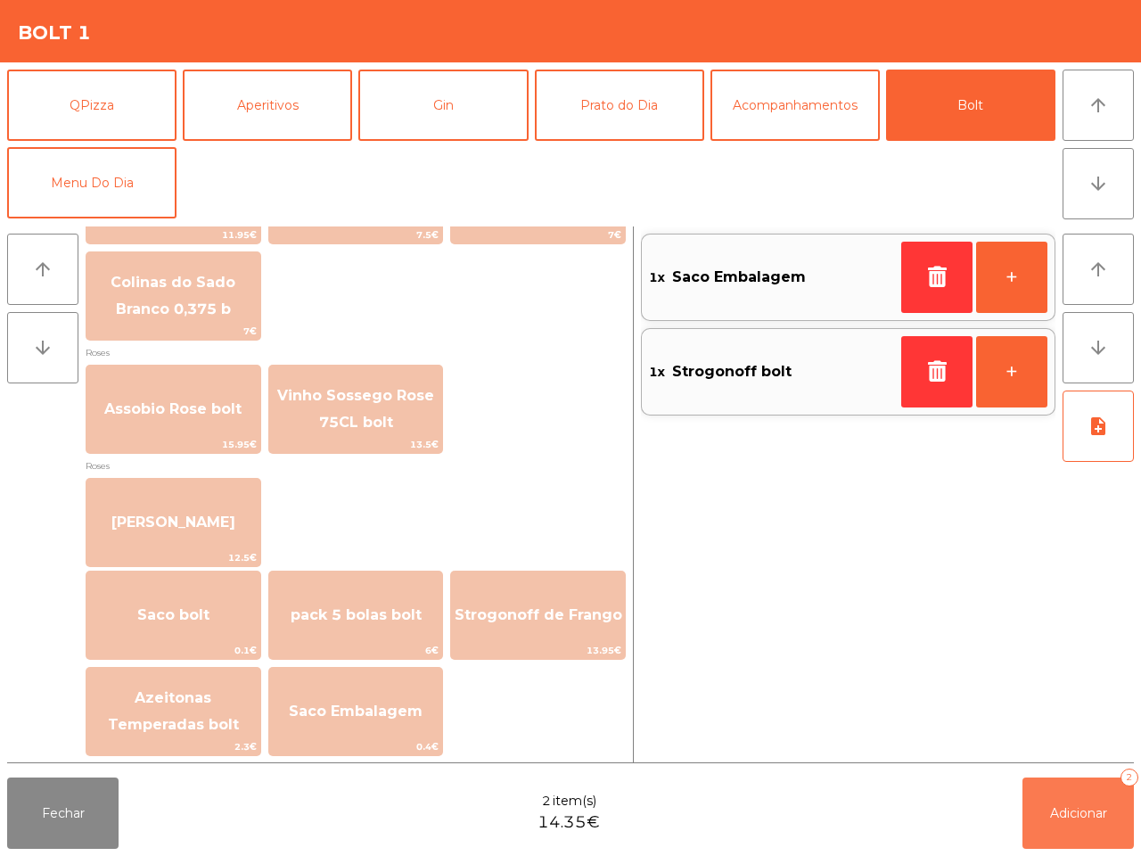
click at [1061, 823] on button "Adicionar 2" at bounding box center [1077, 812] width 111 height 71
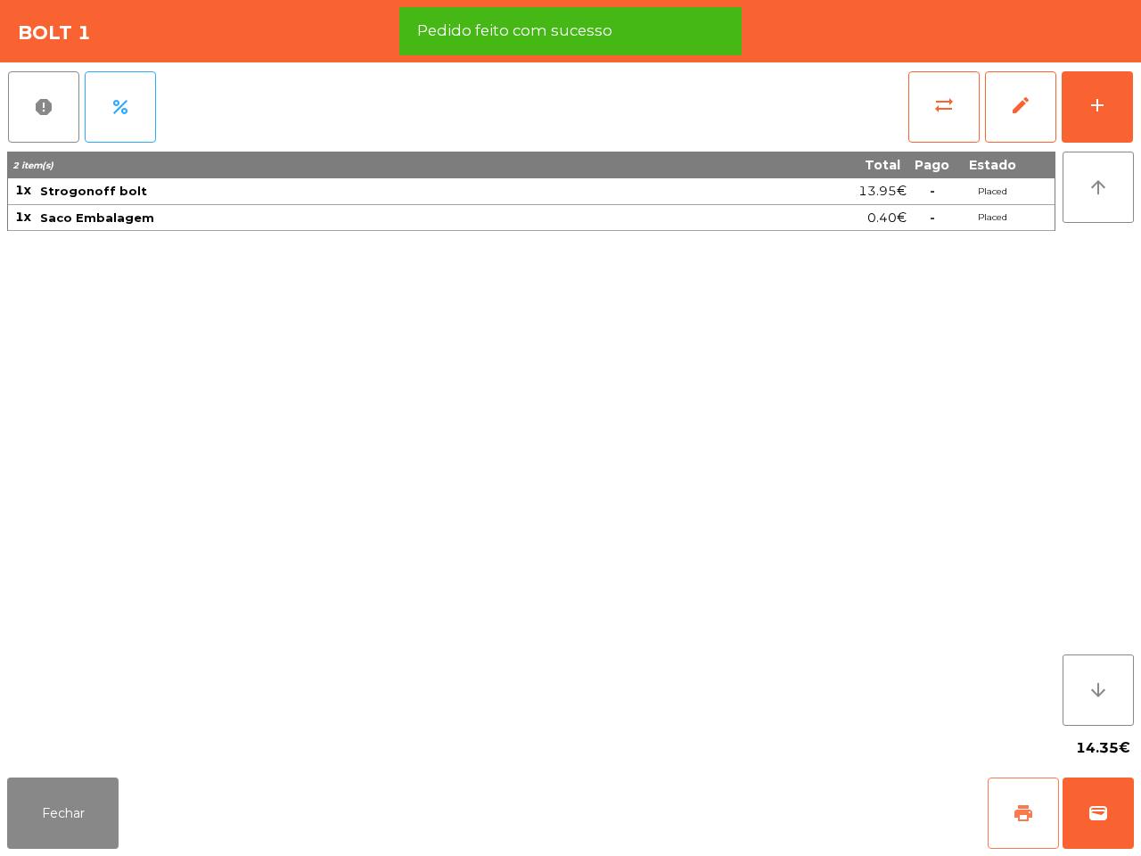
click at [1037, 836] on button "print" at bounding box center [1023, 812] width 71 height 71
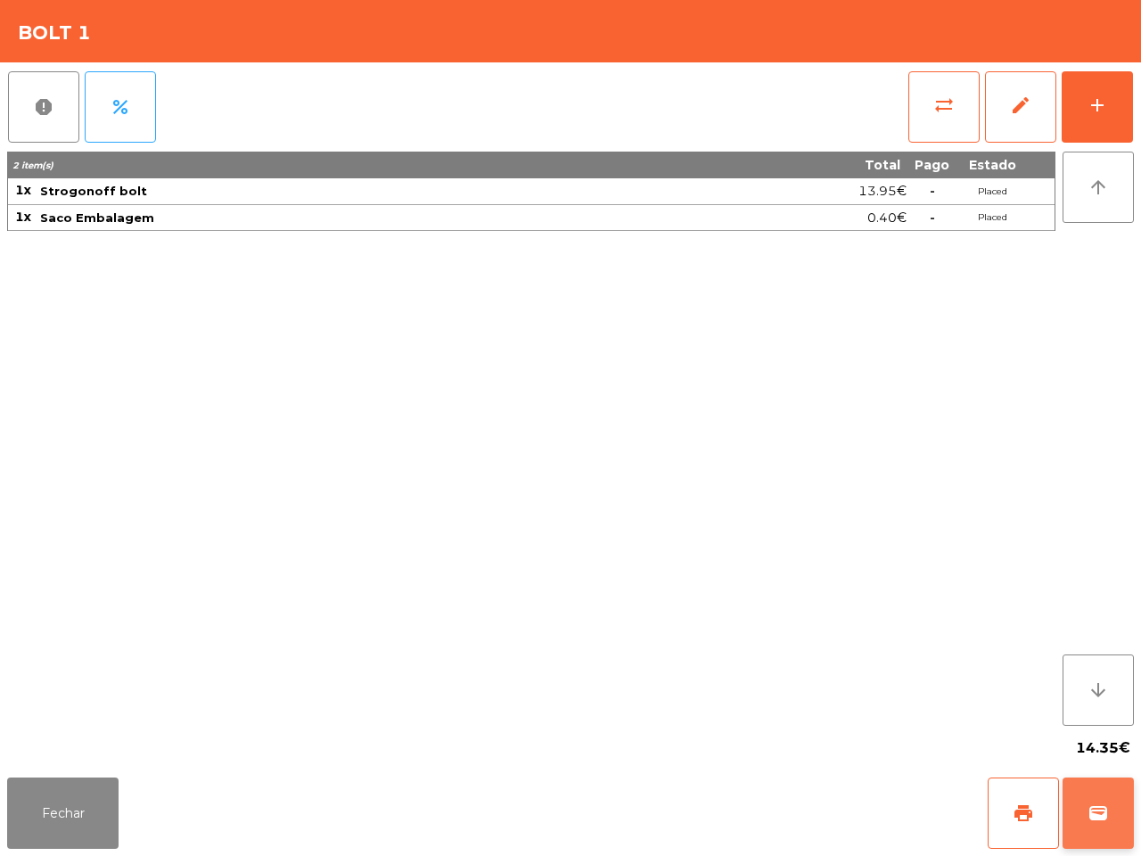
click at [1095, 804] on span "wallet" at bounding box center [1097, 812] width 21 height 21
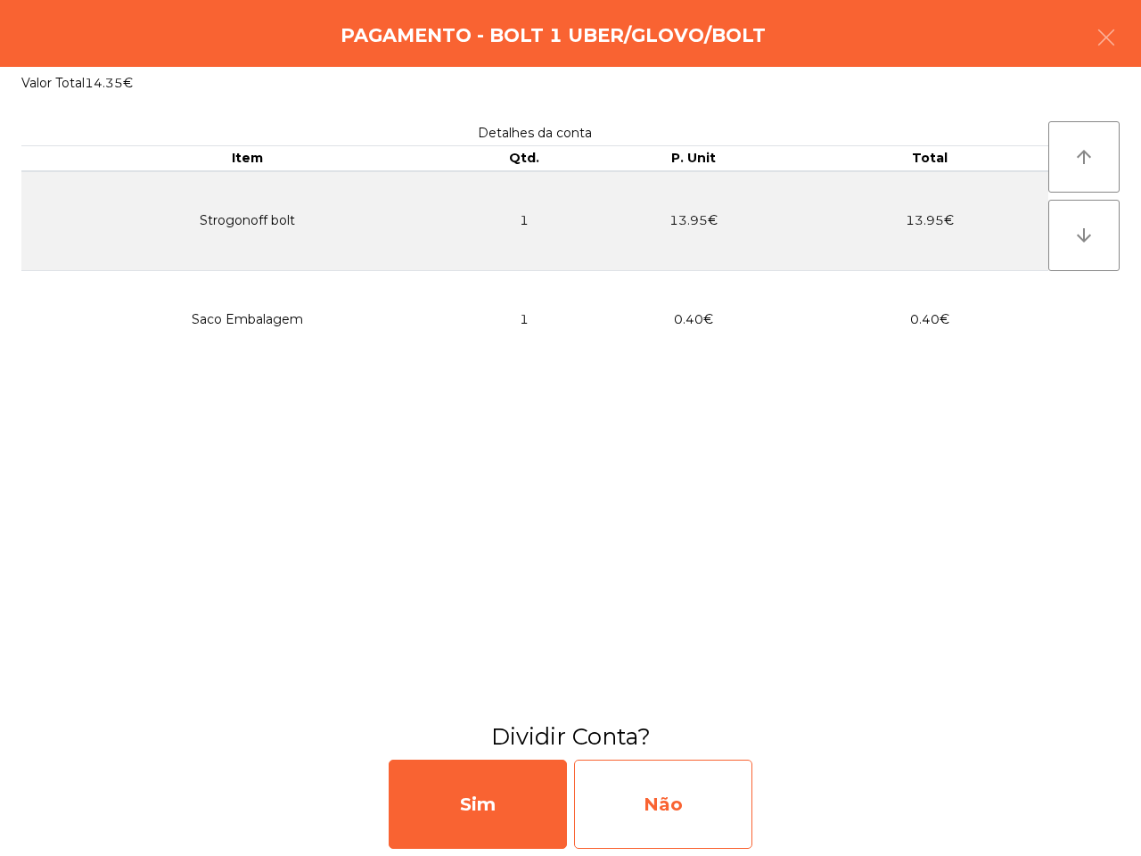
click at [693, 816] on div "Não" at bounding box center [663, 803] width 178 height 89
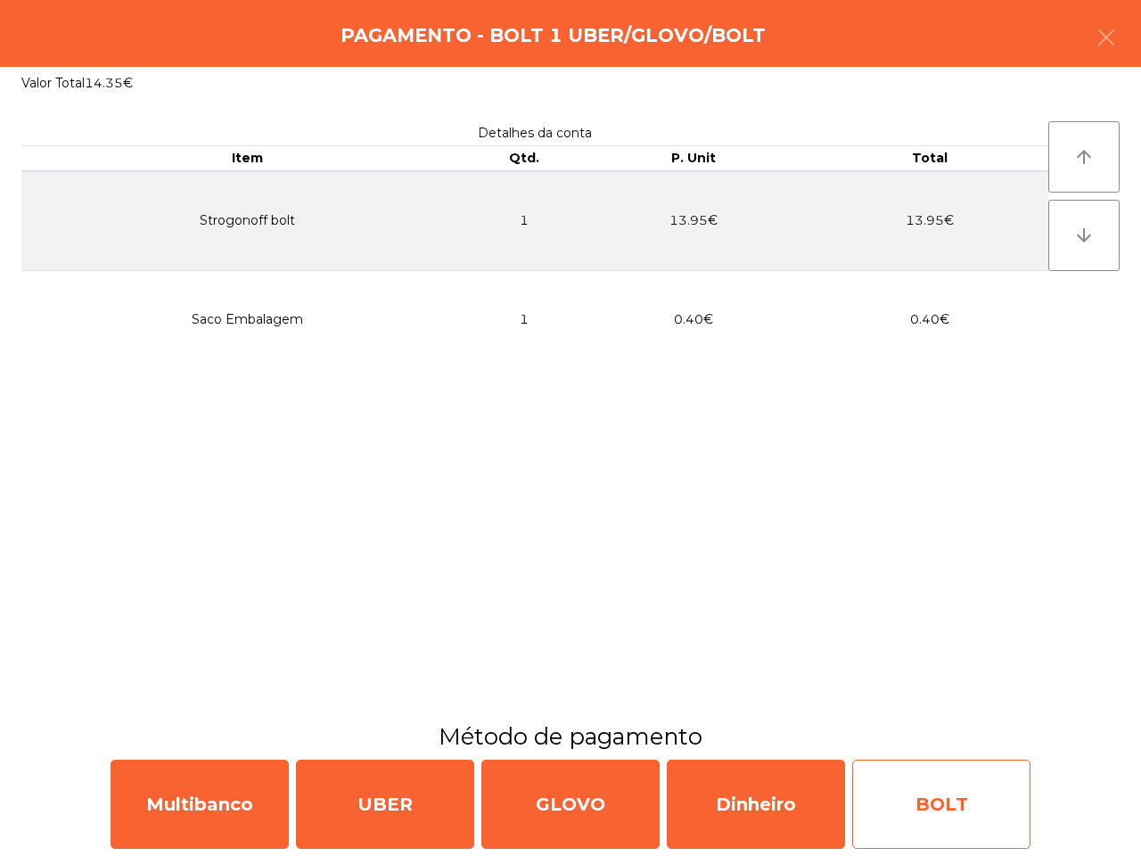
click at [921, 793] on div "BOLT" at bounding box center [941, 803] width 178 height 89
select select "**"
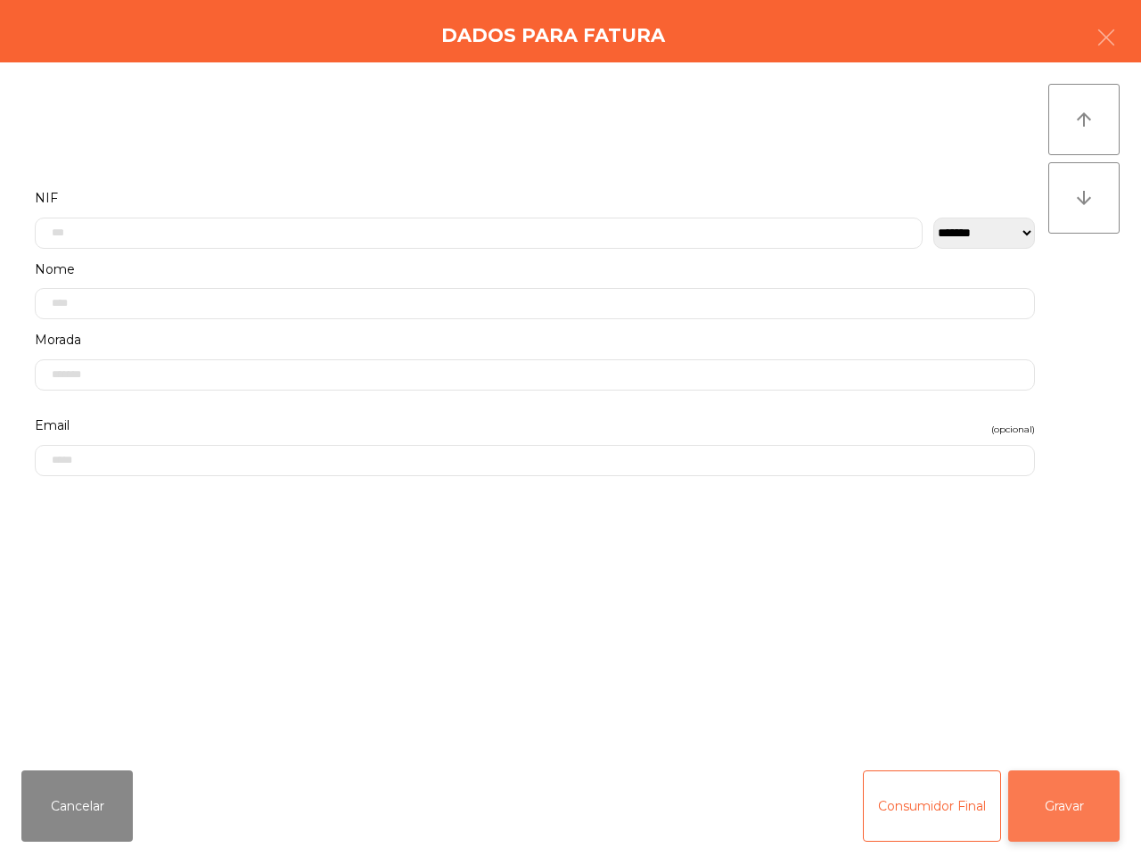
click at [1061, 809] on button "Gravar" at bounding box center [1063, 805] width 111 height 71
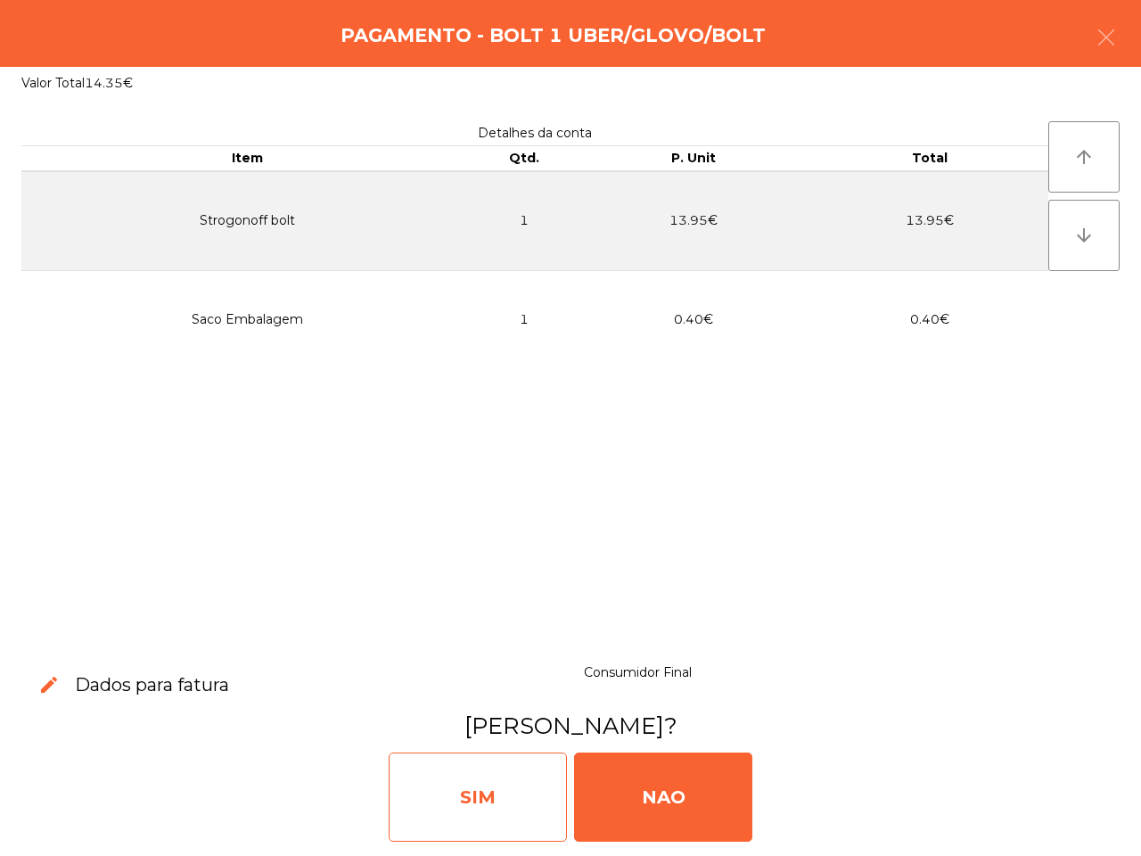
click at [509, 786] on div "SIM" at bounding box center [478, 796] width 178 height 89
